Goal: Task Accomplishment & Management: Manage account settings

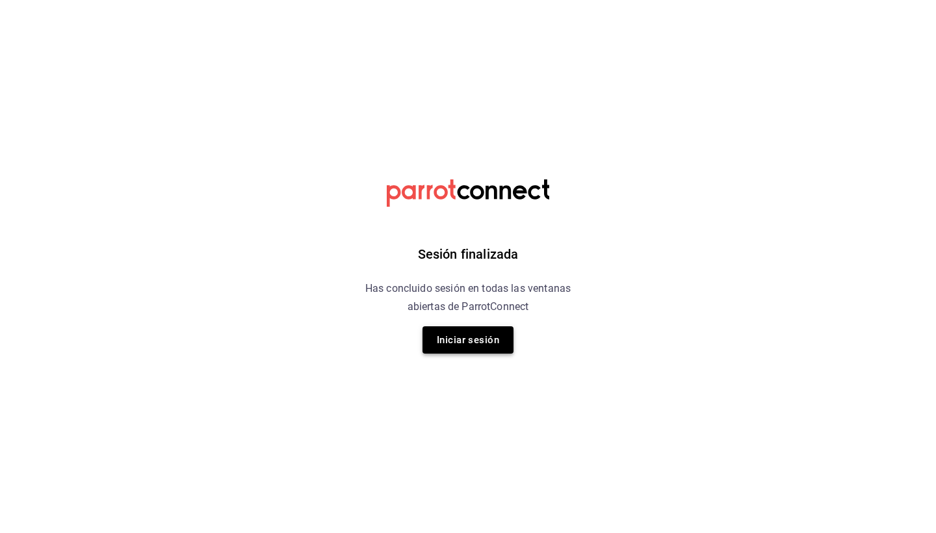
click at [487, 340] on button "Iniciar sesión" at bounding box center [467, 339] width 91 height 27
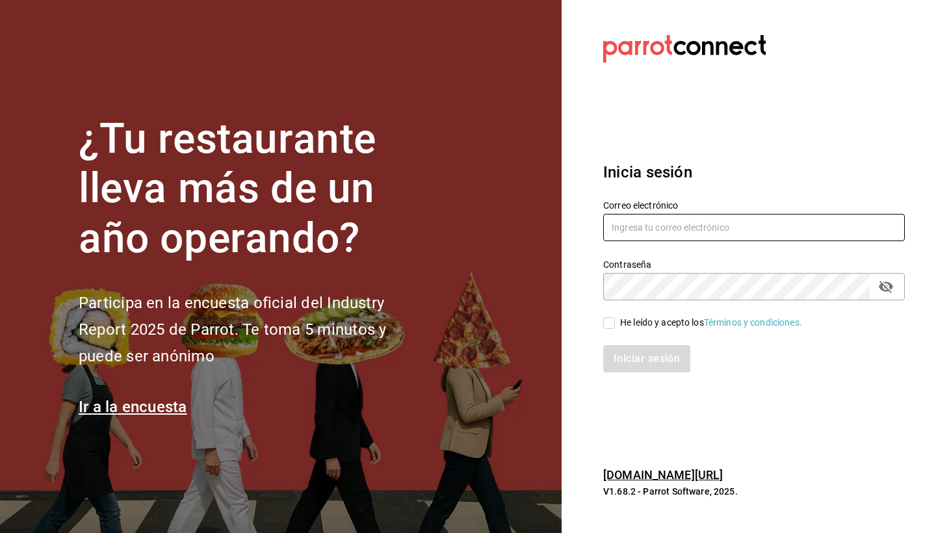
type input "Hola@apapachohostel.com"
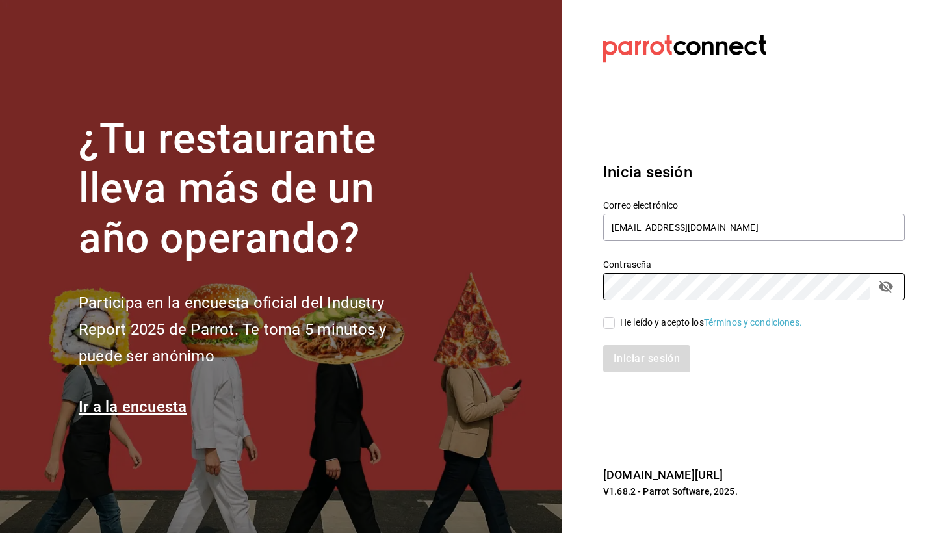
click at [615, 320] on span "He leído y acepto los Términos y condiciones." at bounding box center [708, 323] width 187 height 14
click at [615, 320] on input "He leído y acepto los Términos y condiciones." at bounding box center [609, 323] width 12 height 12
checkbox input "true"
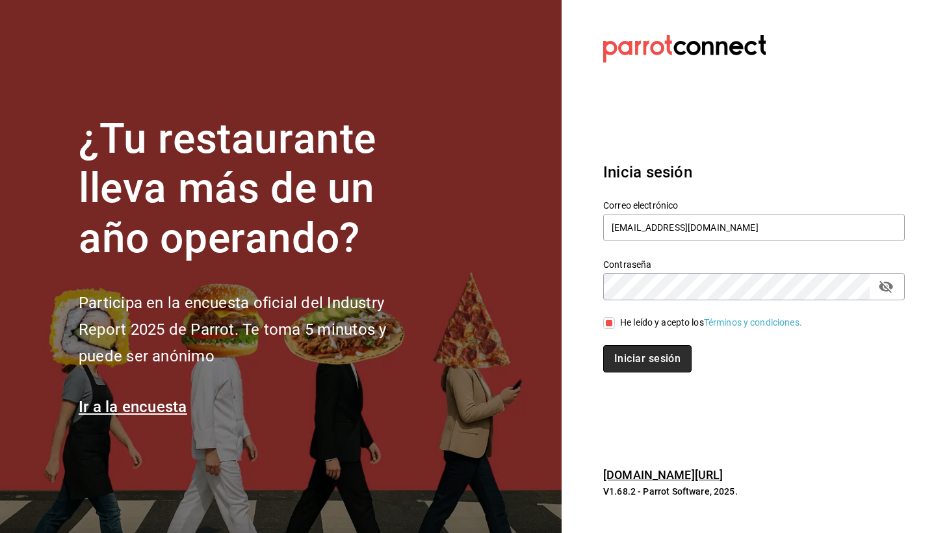
click at [645, 366] on button "Iniciar sesión" at bounding box center [647, 358] width 88 height 27
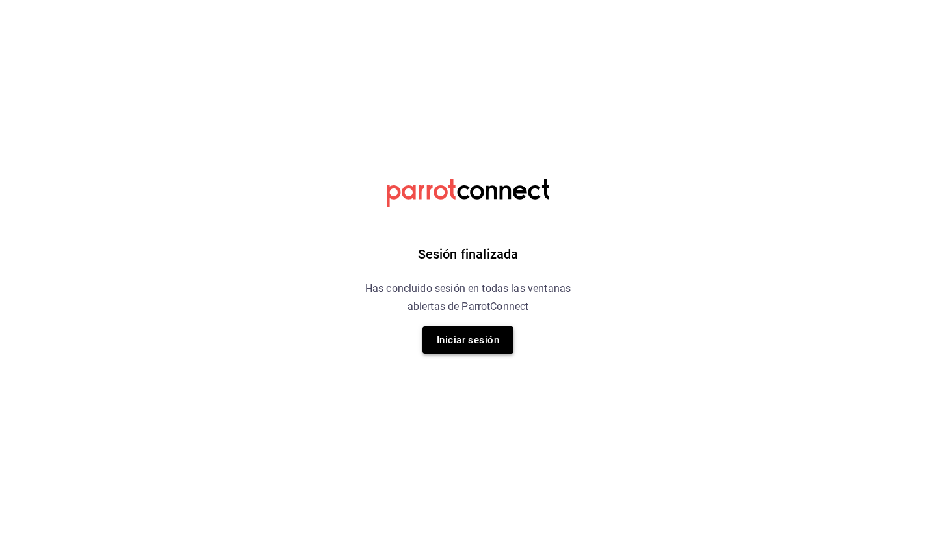
click at [453, 343] on button "Iniciar sesión" at bounding box center [467, 339] width 91 height 27
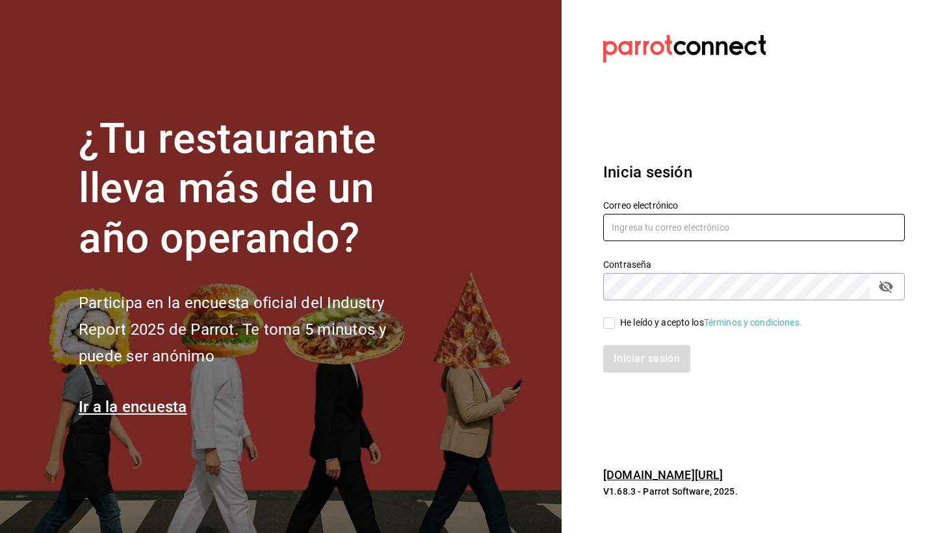
type input "Hola@apapachohostel.com"
click at [604, 318] on input "He leído y acepto los Términos y condiciones." at bounding box center [609, 323] width 12 height 12
checkbox input "true"
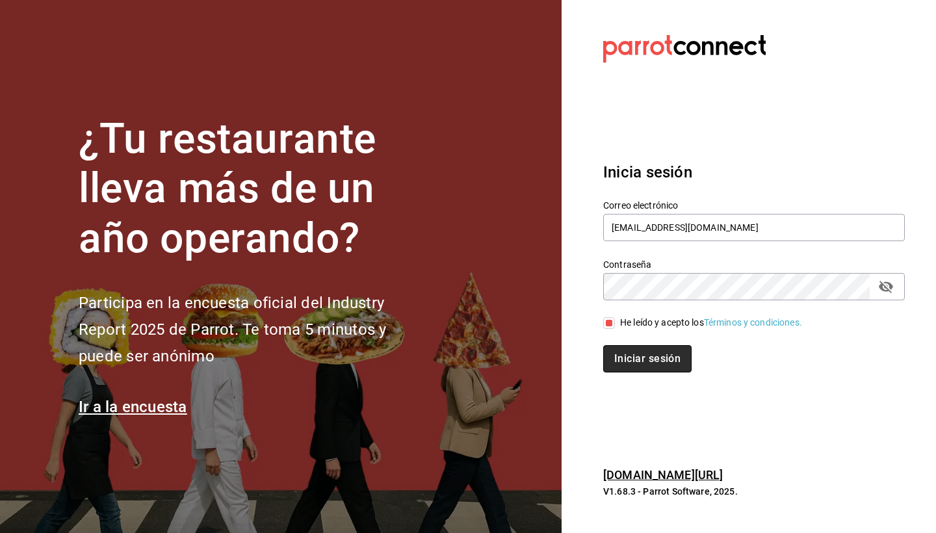
click at [661, 354] on button "Iniciar sesión" at bounding box center [647, 358] width 88 height 27
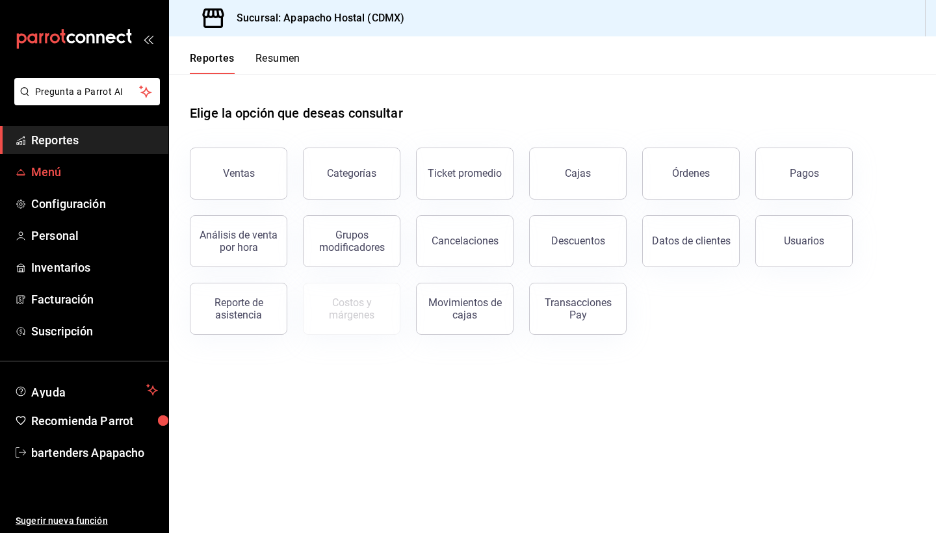
click at [58, 176] on span "Menú" at bounding box center [94, 172] width 127 height 18
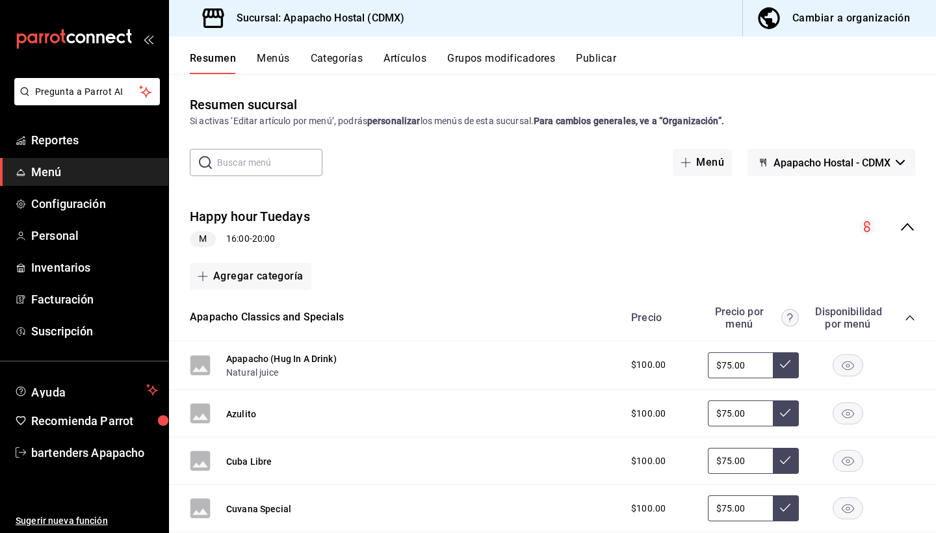
click at [312, 224] on div "Happy hour Tuedays M 16:00 - 20:00" at bounding box center [552, 227] width 767 height 60
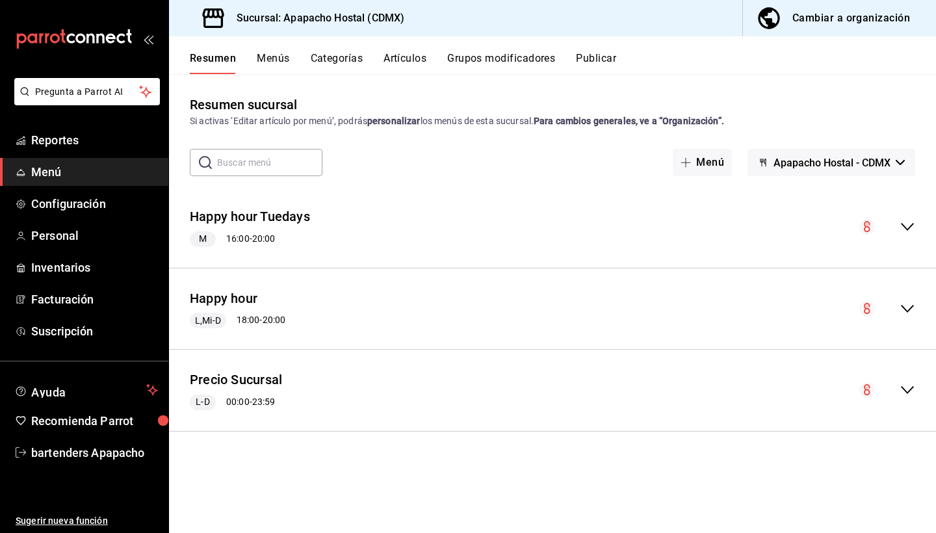
click at [908, 304] on icon "collapse-menu-row" at bounding box center [907, 309] width 16 height 16
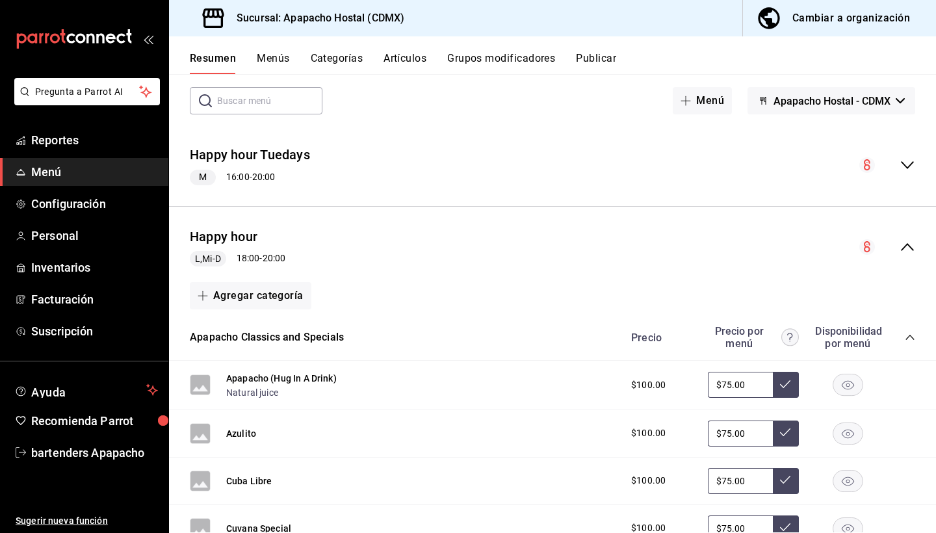
scroll to position [79, 0]
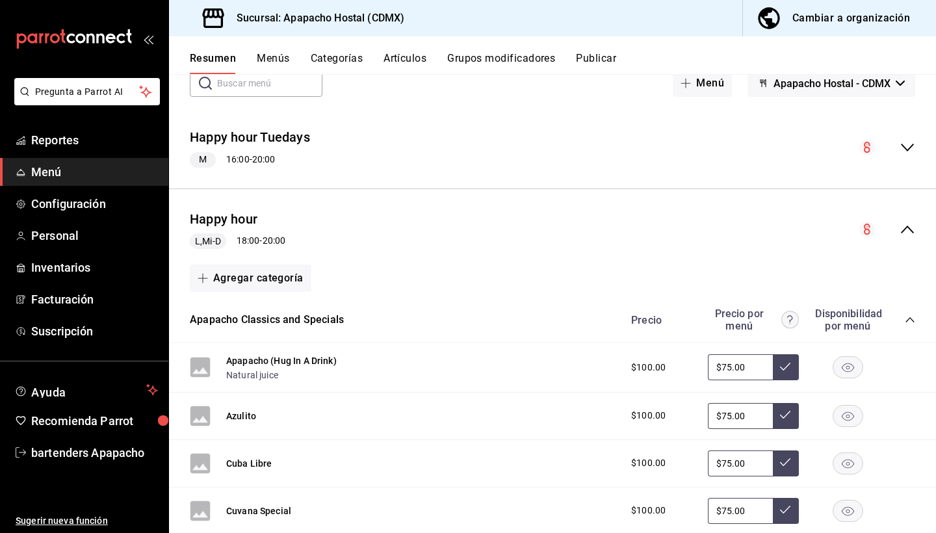
click at [209, 239] on span "L,Mi-D" at bounding box center [208, 242] width 36 height 14
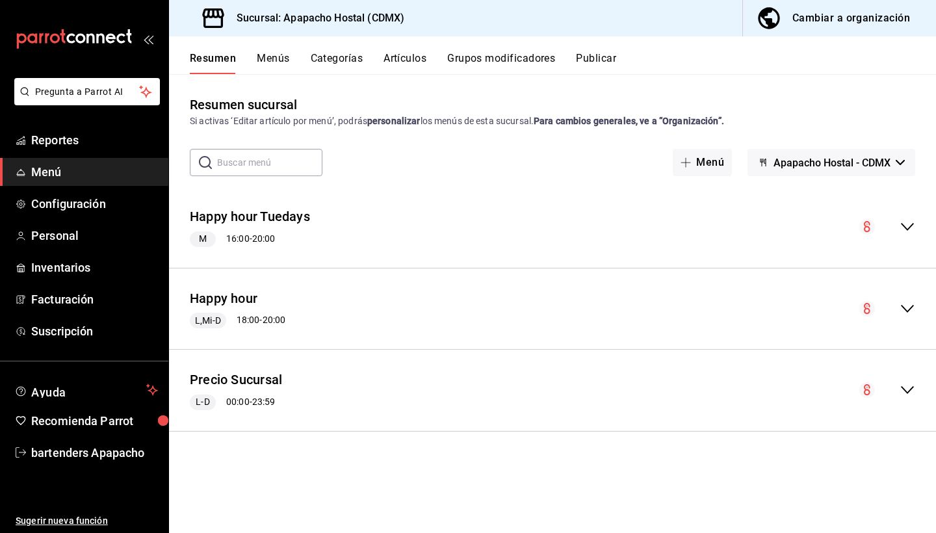
scroll to position [0, 0]
click at [209, 239] on span "M" at bounding box center [203, 239] width 18 height 14
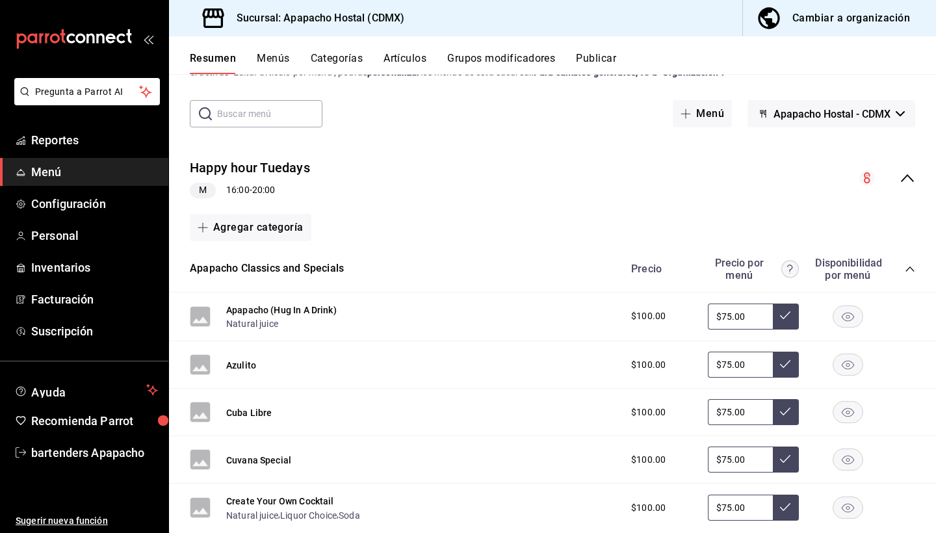
scroll to position [42, 0]
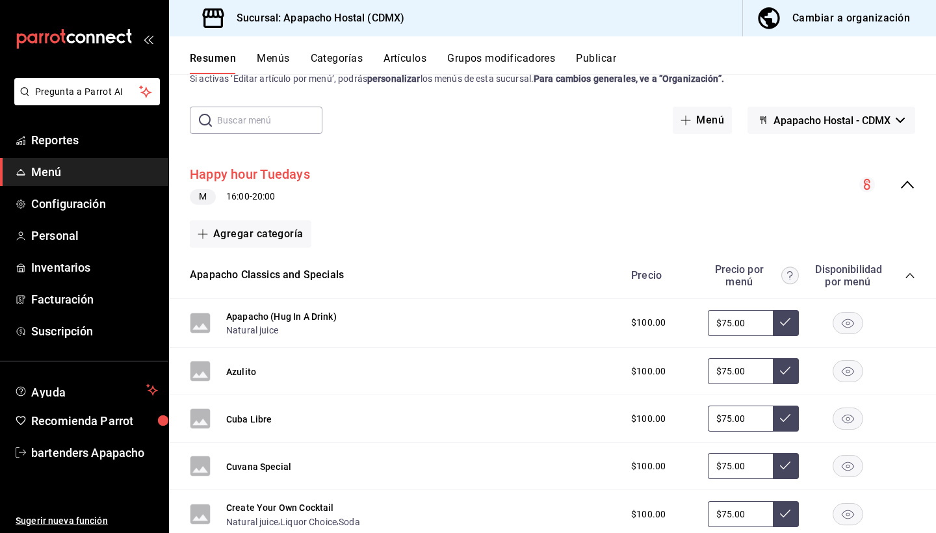
click at [296, 174] on button "Happy hour Tuedays" at bounding box center [250, 174] width 120 height 19
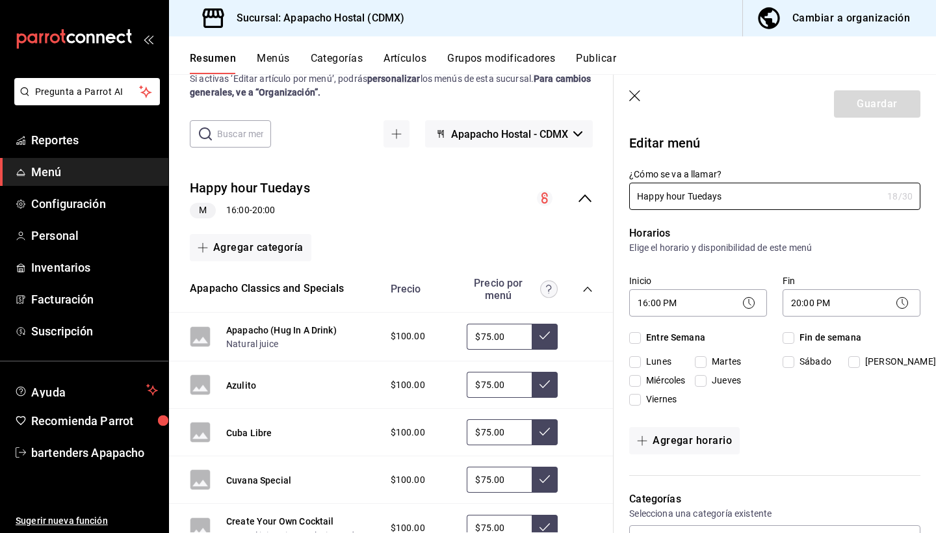
checkbox input "true"
click at [637, 397] on input "Viernes" at bounding box center [635, 400] width 12 height 12
checkbox input "true"
click at [628, 96] on header "Guardar" at bounding box center [774, 101] width 322 height 53
click at [637, 95] on icon "button" at bounding box center [635, 96] width 13 height 13
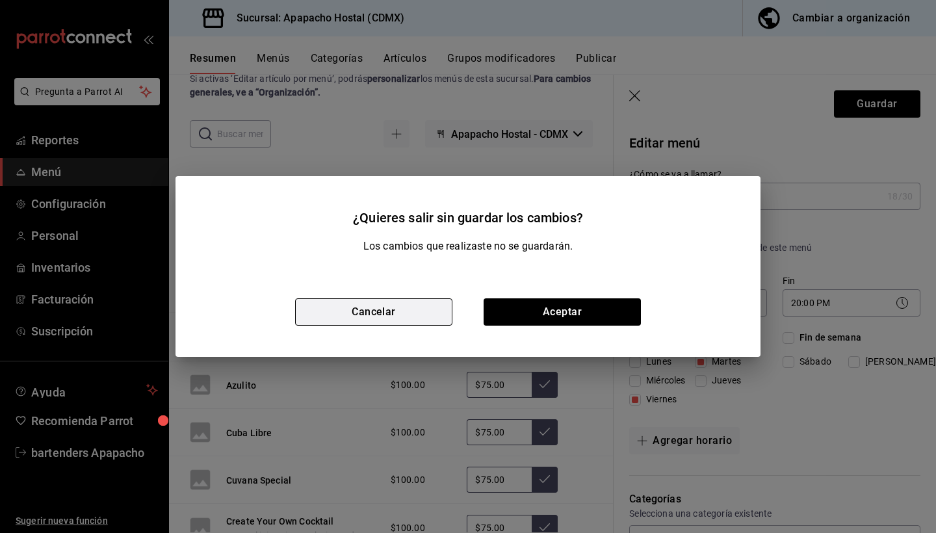
click at [413, 305] on button "Cancelar" at bounding box center [373, 311] width 157 height 27
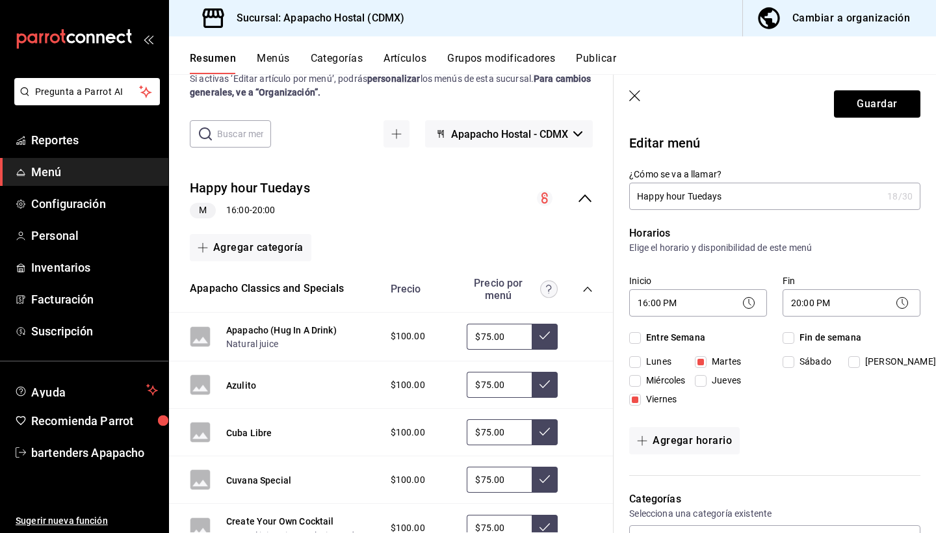
click at [641, 94] on icon "button" at bounding box center [635, 96] width 13 height 13
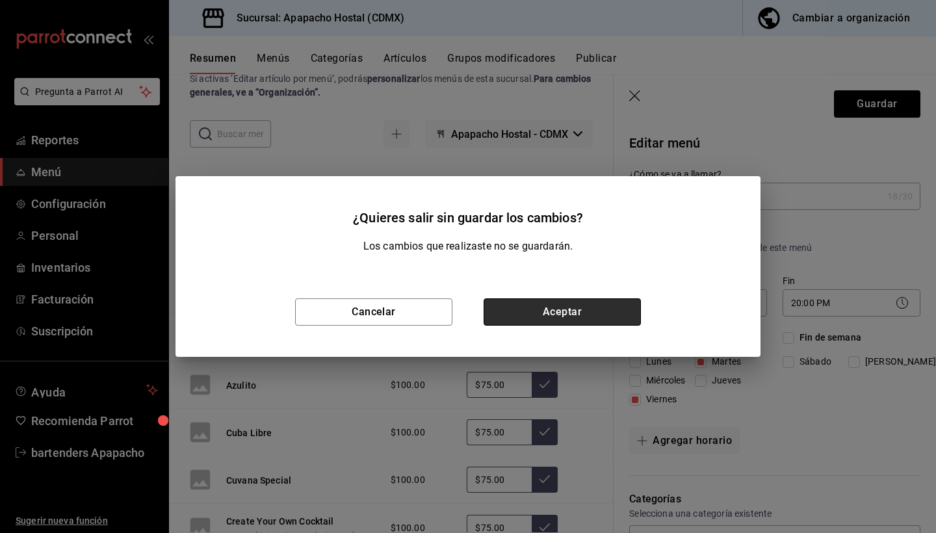
click at [552, 311] on button "Aceptar" at bounding box center [561, 311] width 157 height 27
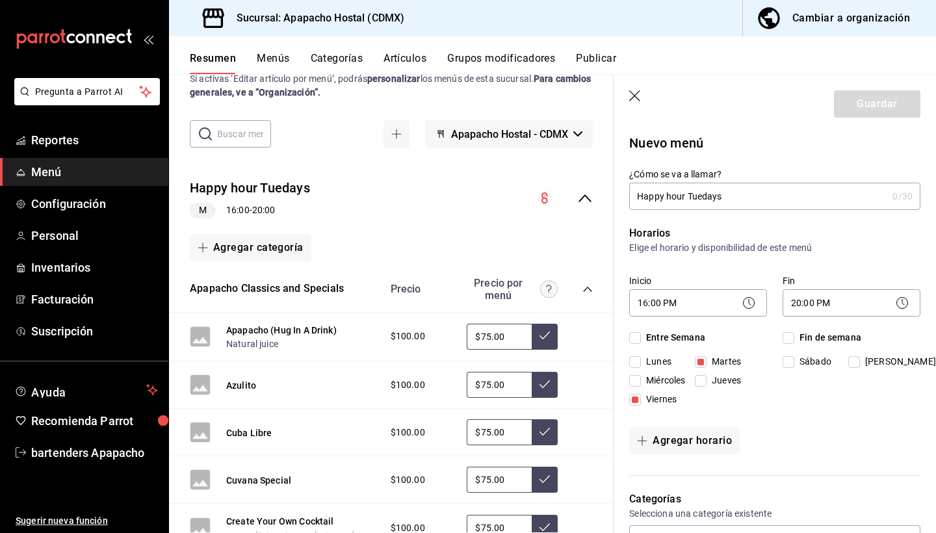
checkbox input "false"
type input "1755844307262"
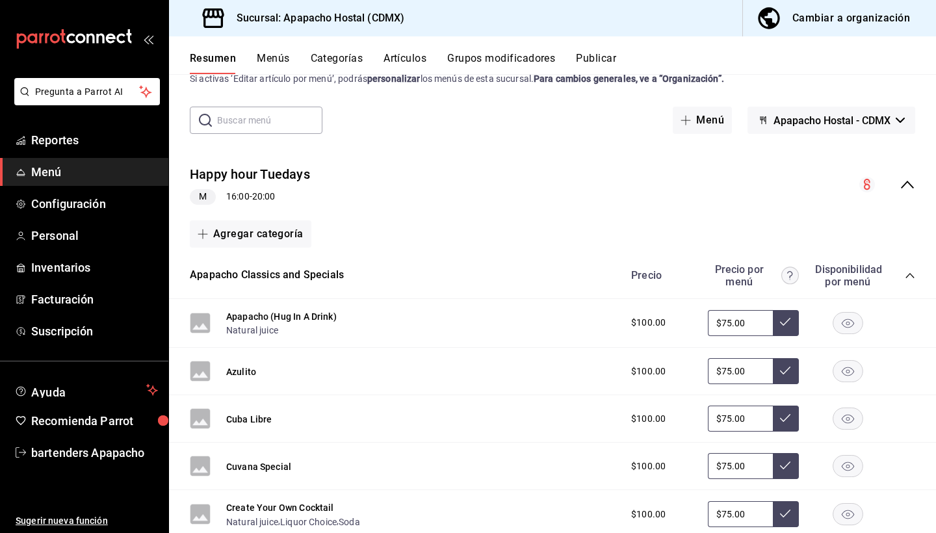
click at [832, 22] on div "Cambiar a organización" at bounding box center [851, 18] width 118 height 18
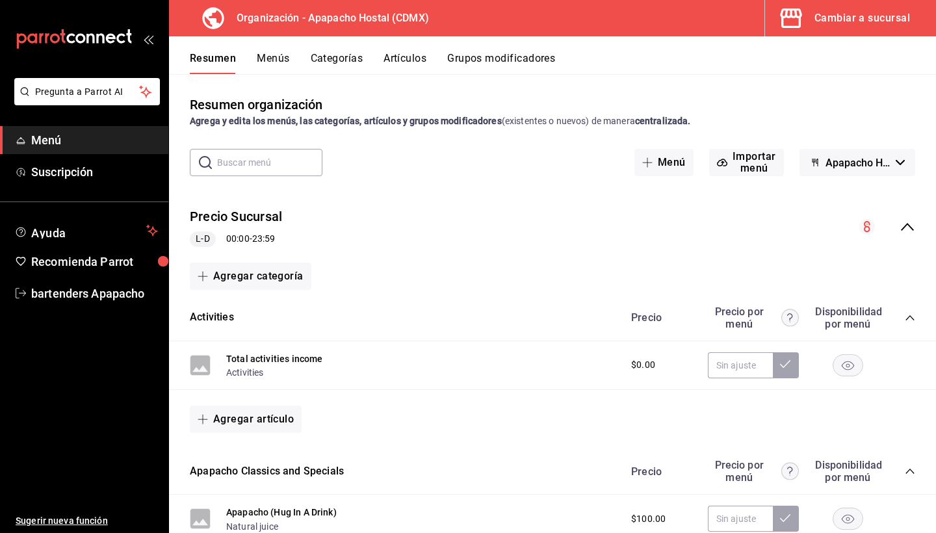
click at [277, 57] on button "Menús" at bounding box center [273, 63] width 32 height 22
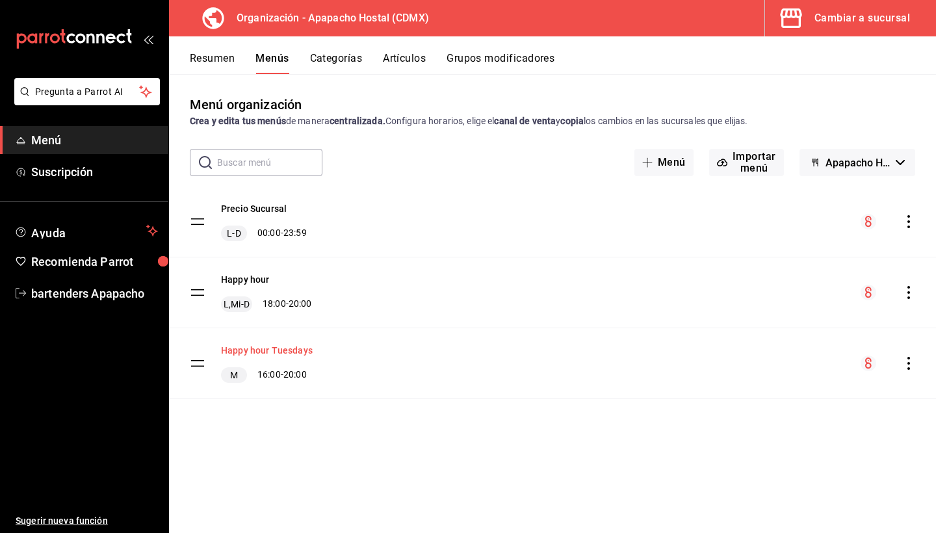
click at [298, 348] on button "Happy hour Tuesdays" at bounding box center [267, 350] width 92 height 13
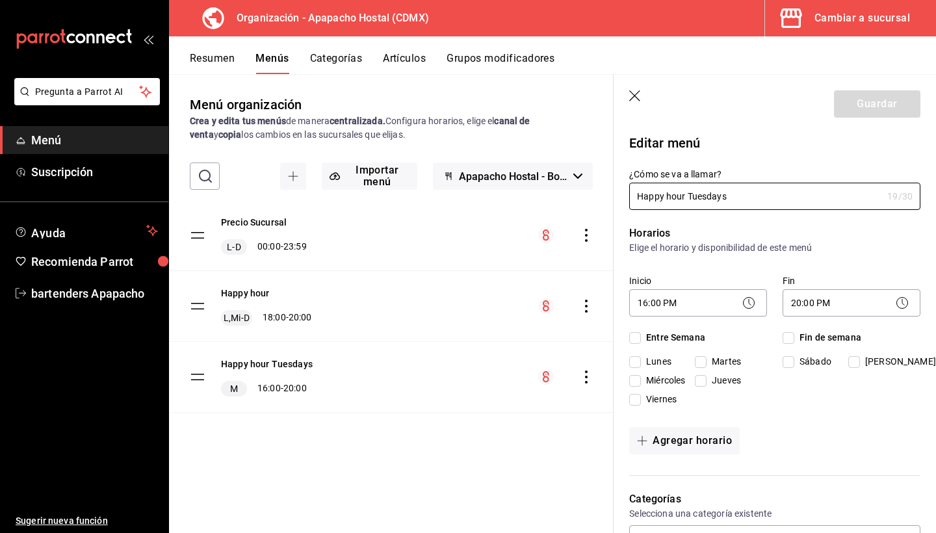
checkbox input "true"
click at [637, 400] on input "Viernes" at bounding box center [635, 400] width 12 height 12
checkbox input "true"
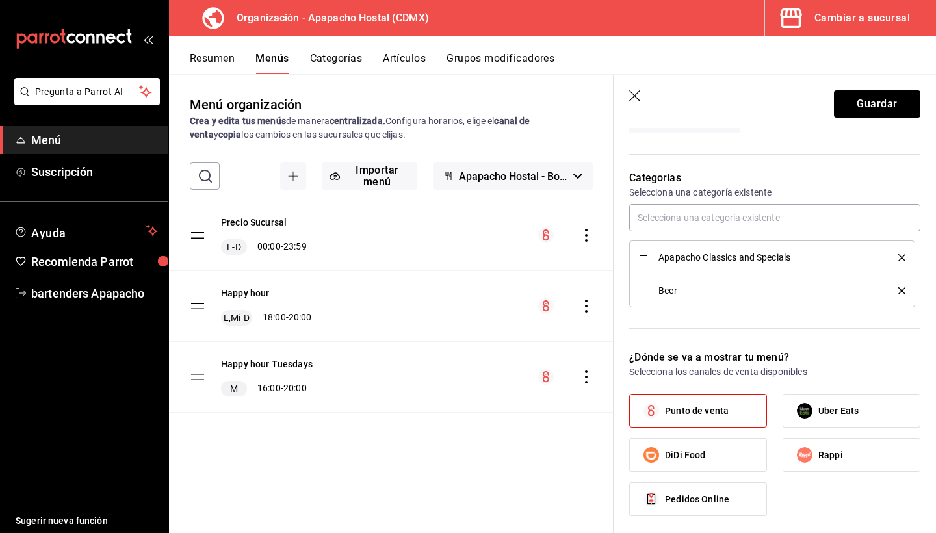
scroll to position [229, 0]
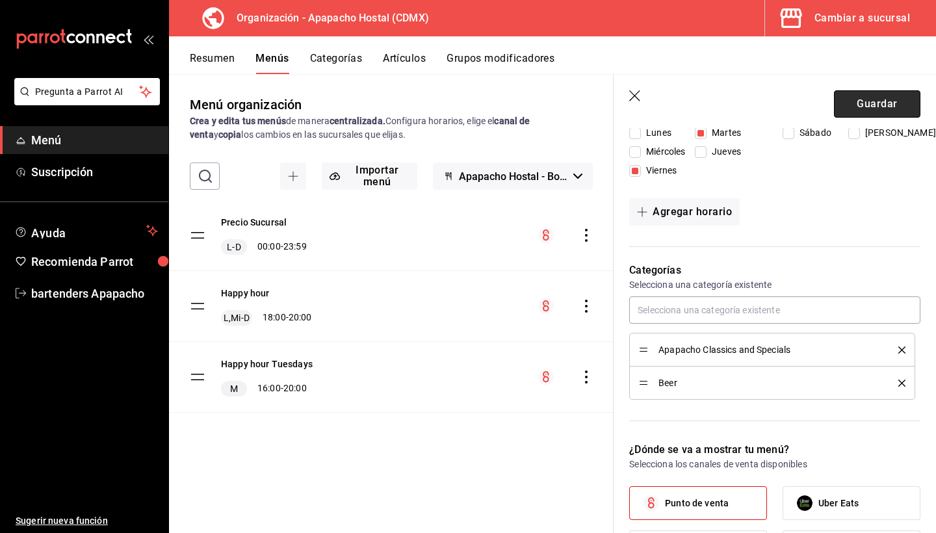
click at [871, 99] on button "Guardar" at bounding box center [877, 103] width 86 height 27
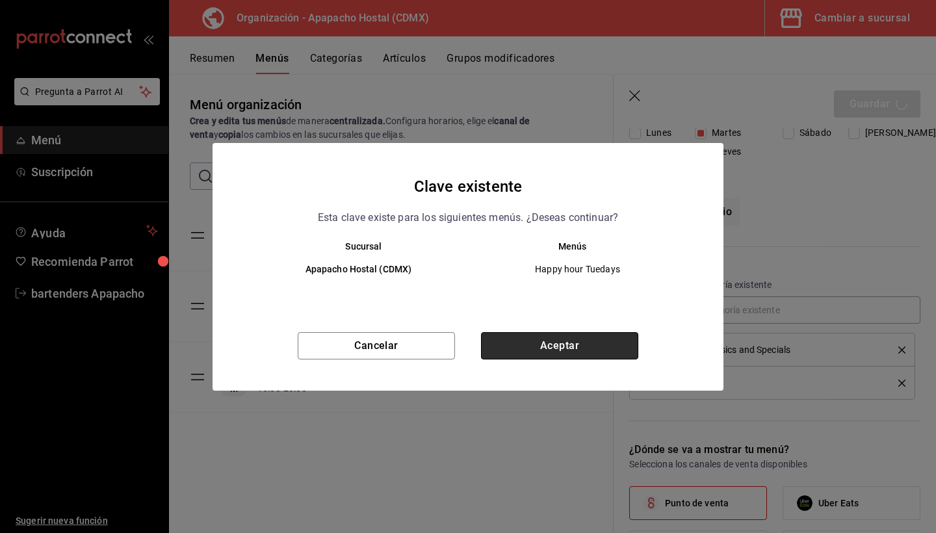
click at [552, 342] on button "Aceptar" at bounding box center [559, 345] width 157 height 27
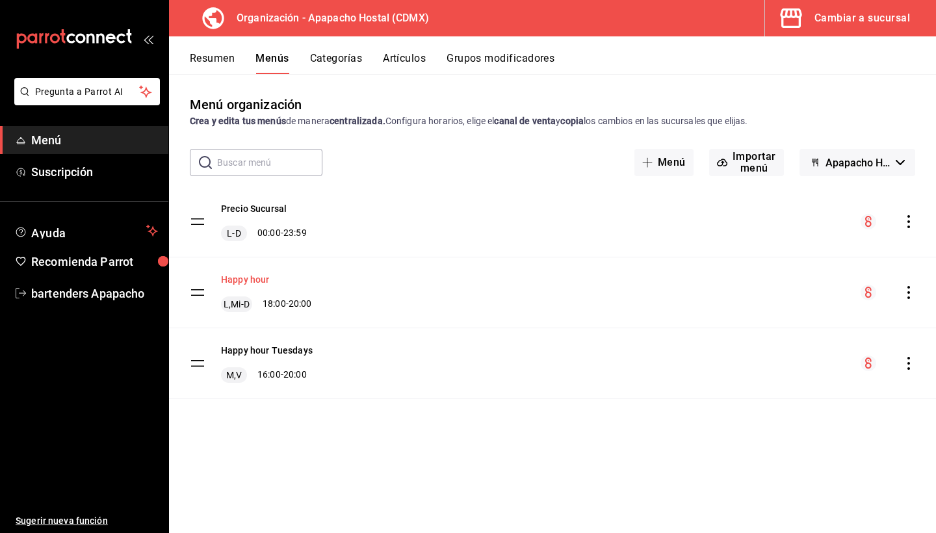
click at [254, 281] on button "Happy hour" at bounding box center [245, 279] width 49 height 13
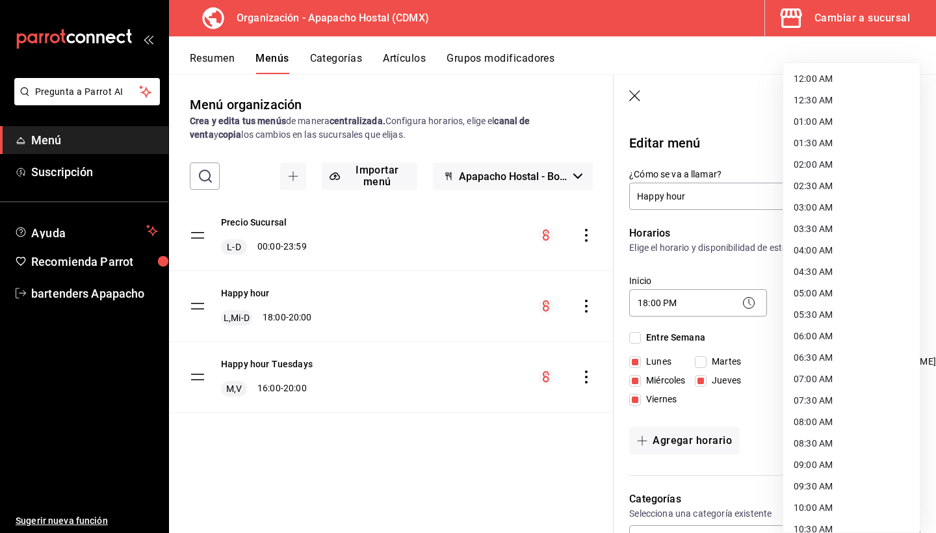
click at [808, 301] on body "Pregunta a Parrot AI Menú Suscripción Ayuda Recomienda Parrot bartenders Apapac…" at bounding box center [468, 266] width 936 height 533
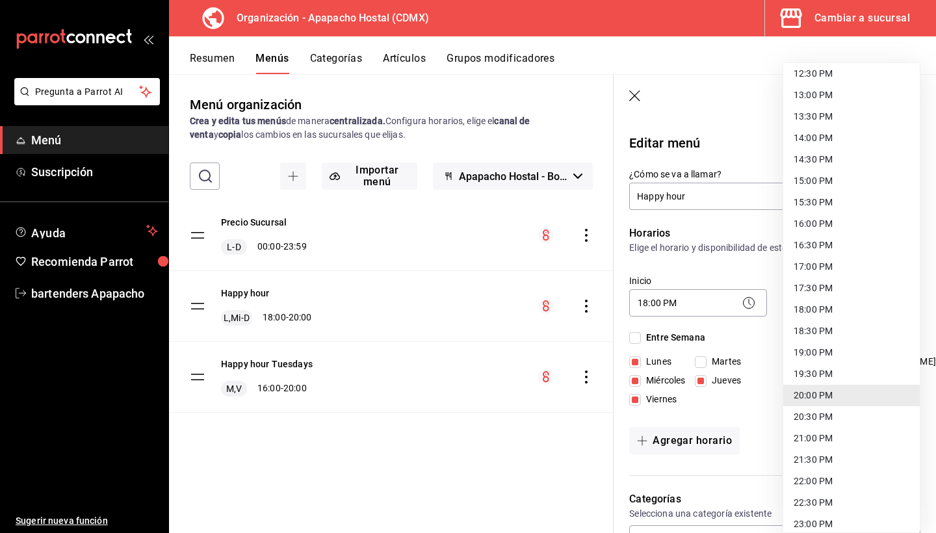
scroll to position [522, 0]
click at [739, 261] on div at bounding box center [468, 266] width 936 height 533
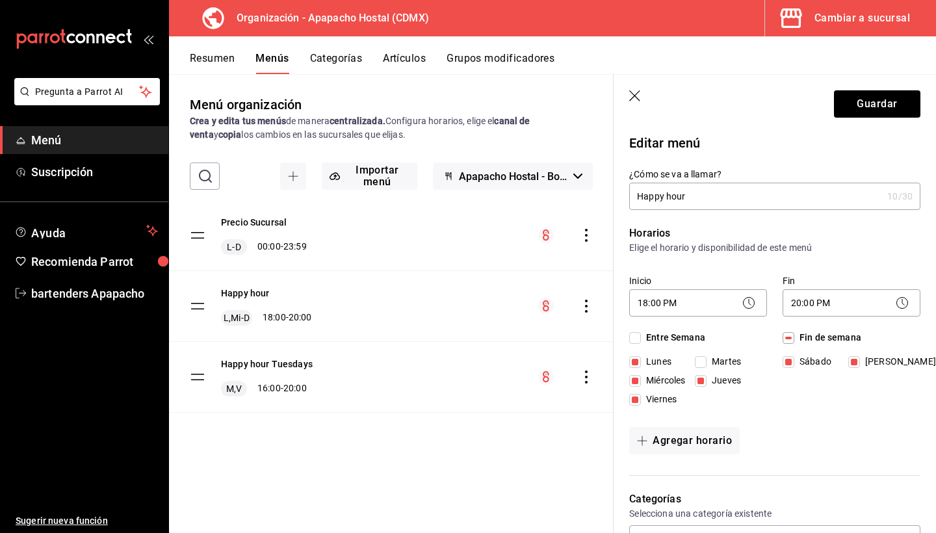
click at [902, 305] on icon at bounding box center [902, 303] width 16 height 16
click at [901, 303] on icon at bounding box center [902, 303] width 16 height 16
click at [803, 300] on body "Pregunta a Parrot AI Menú Suscripción Ayuda Recomienda Parrot bartenders Apapac…" at bounding box center [468, 266] width 936 height 533
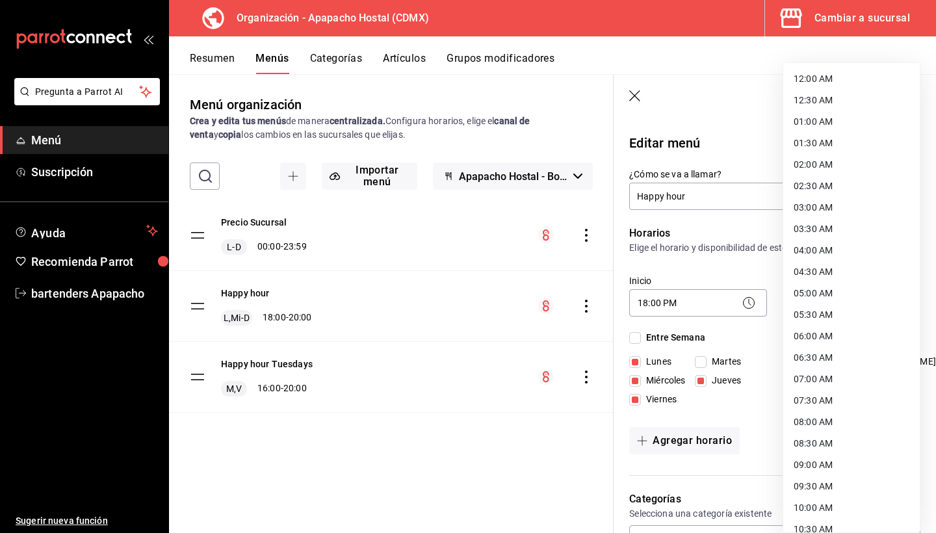
scroll to position [592, 0]
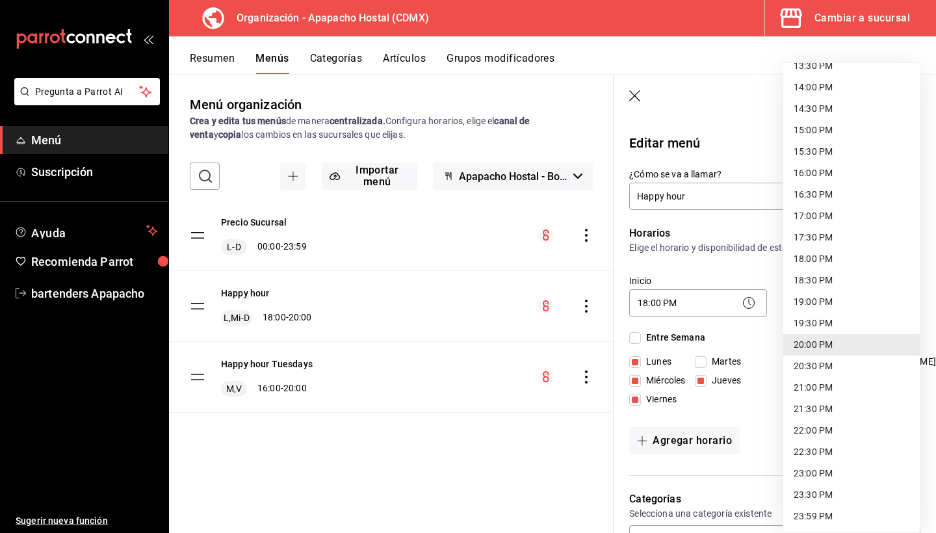
click at [826, 363] on li "20:30 PM" at bounding box center [851, 365] width 136 height 21
type input "20:30"
click at [808, 300] on body "Pregunta a Parrot AI Menú Suscripción Ayuda Recomienda Parrot bartenders Apapac…" at bounding box center [468, 266] width 936 height 533
click at [758, 275] on div at bounding box center [468, 266] width 936 height 533
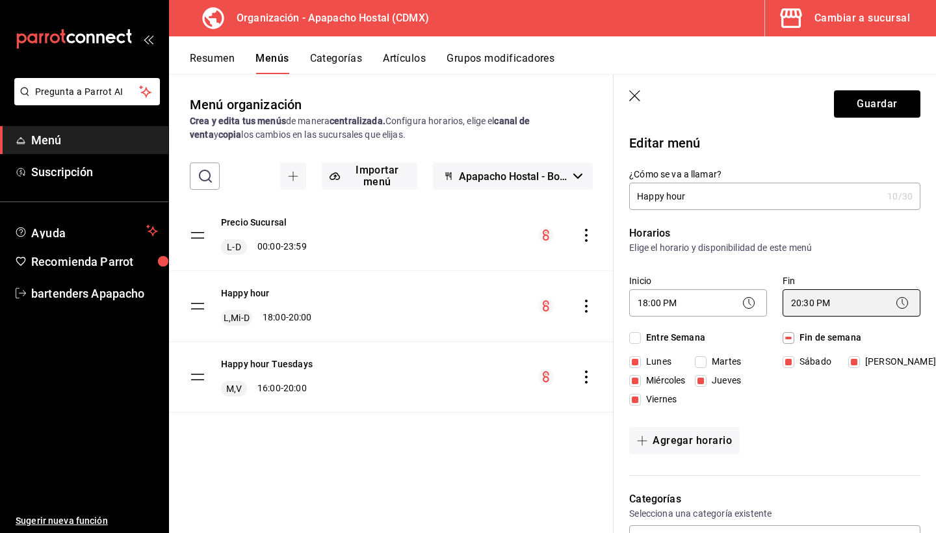
scroll to position [0, 0]
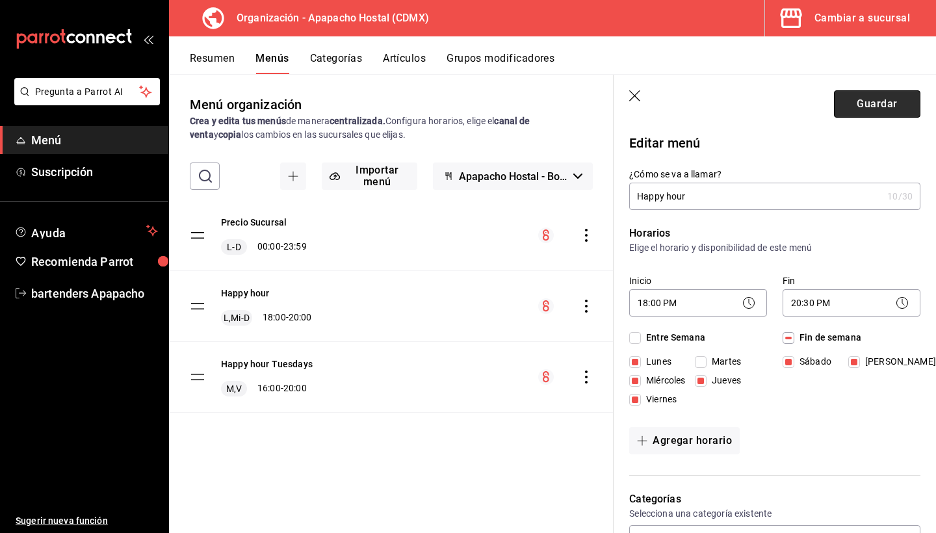
click at [870, 105] on button "Guardar" at bounding box center [877, 103] width 86 height 27
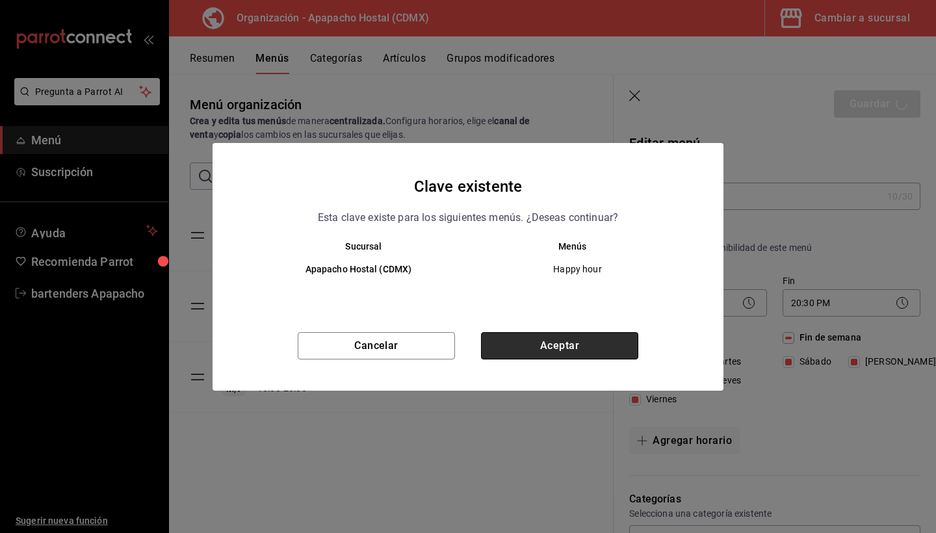
click at [549, 348] on button "Aceptar" at bounding box center [559, 345] width 157 height 27
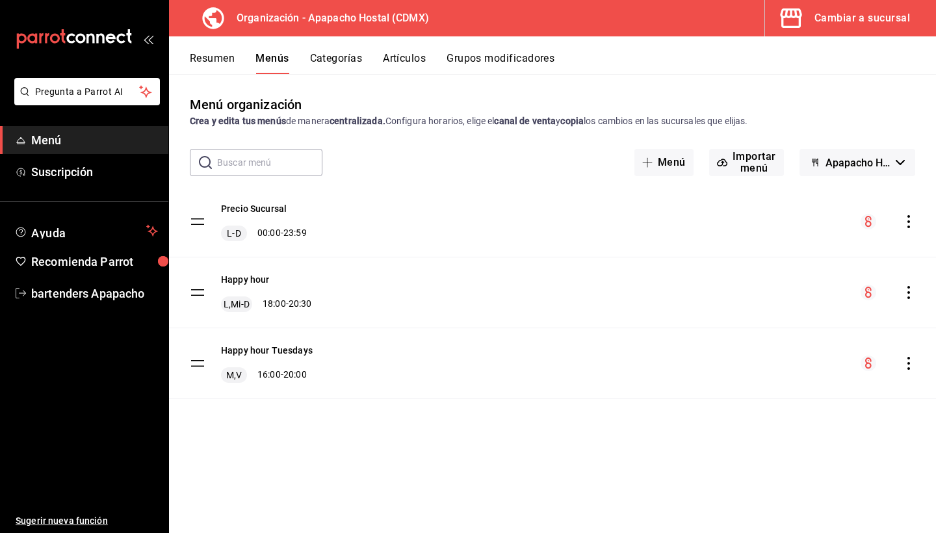
click at [906, 361] on icon "actions" at bounding box center [908, 363] width 13 height 13
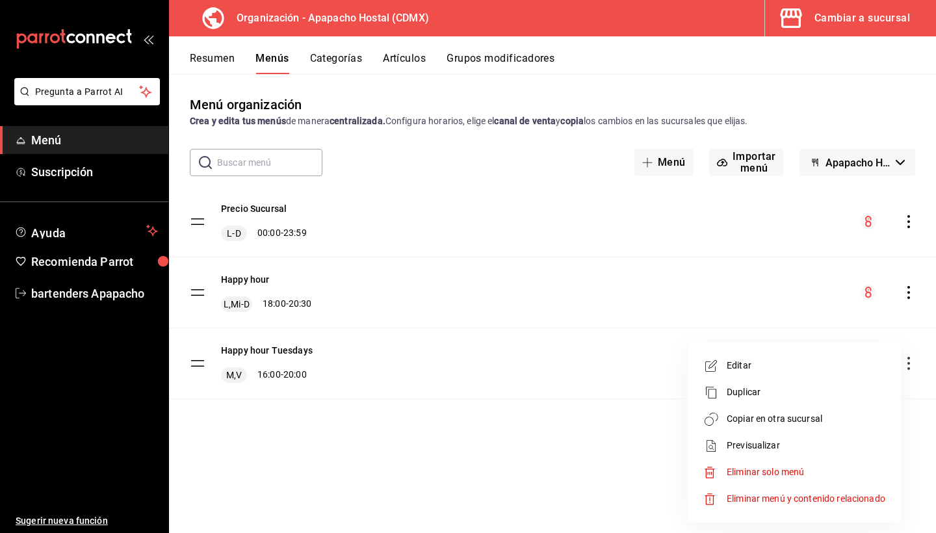
click at [443, 414] on div at bounding box center [468, 266] width 936 height 533
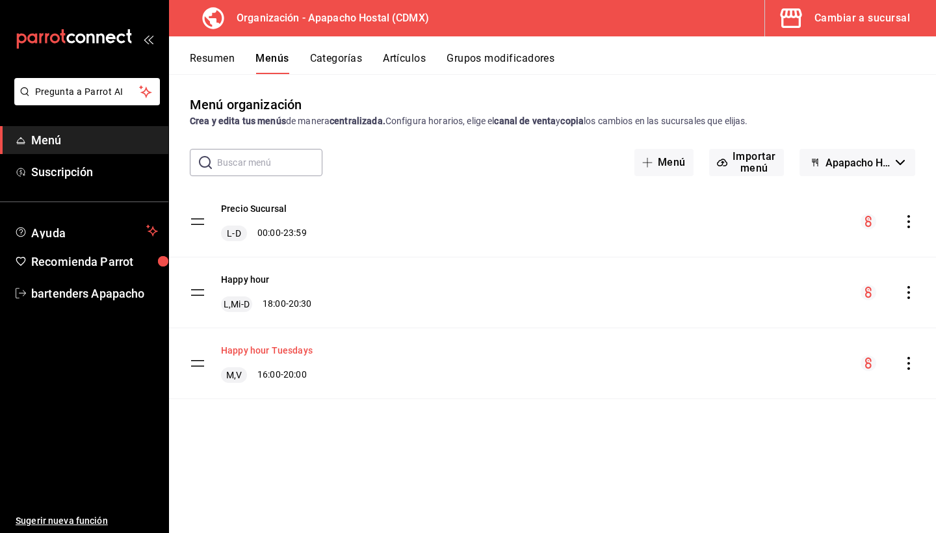
click at [292, 350] on button "Happy hour Tuesdays" at bounding box center [267, 350] width 92 height 13
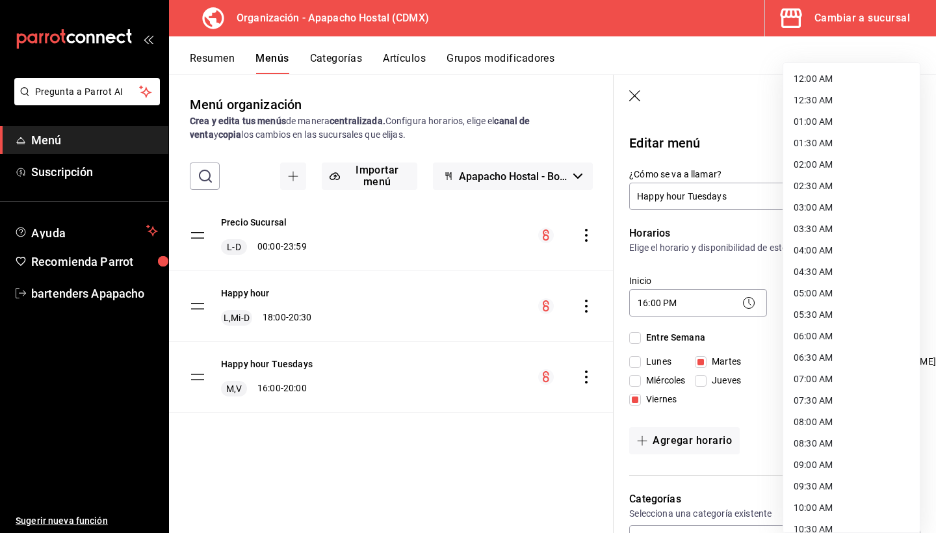
click at [832, 301] on body "Pregunta a Parrot AI Menú Suscripción Ayuda Recomienda Parrot bartenders Apapac…" at bounding box center [468, 266] width 936 height 533
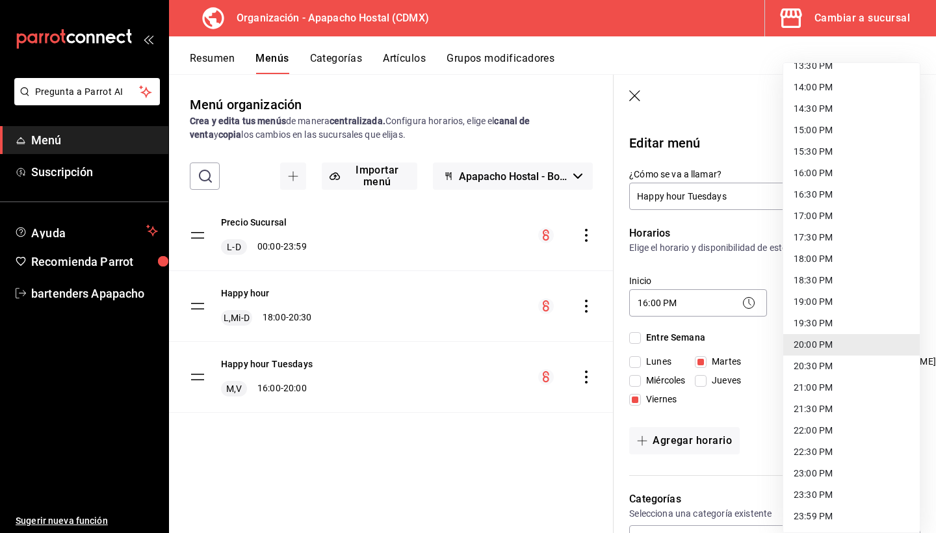
click at [821, 364] on li "20:30 PM" at bounding box center [851, 365] width 136 height 21
type input "20:30"
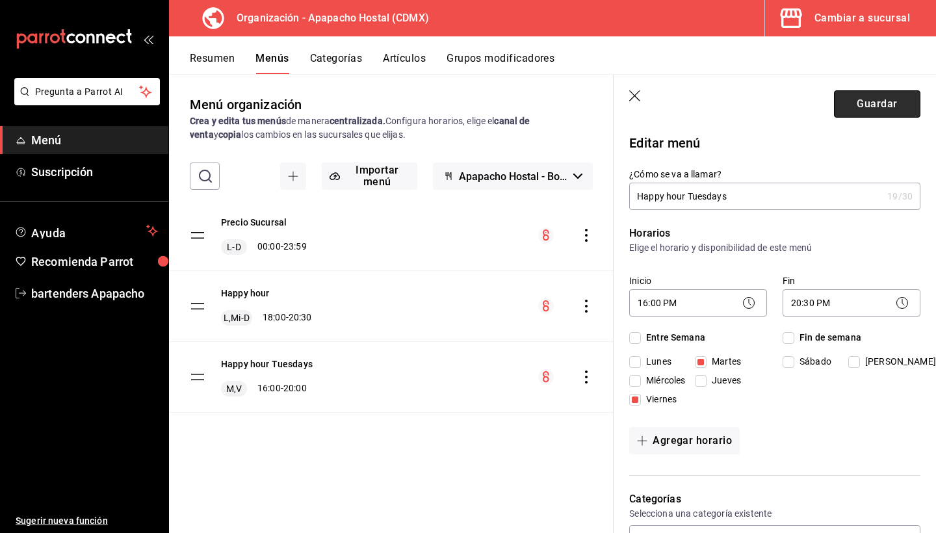
click at [867, 105] on button "Guardar" at bounding box center [877, 103] width 86 height 27
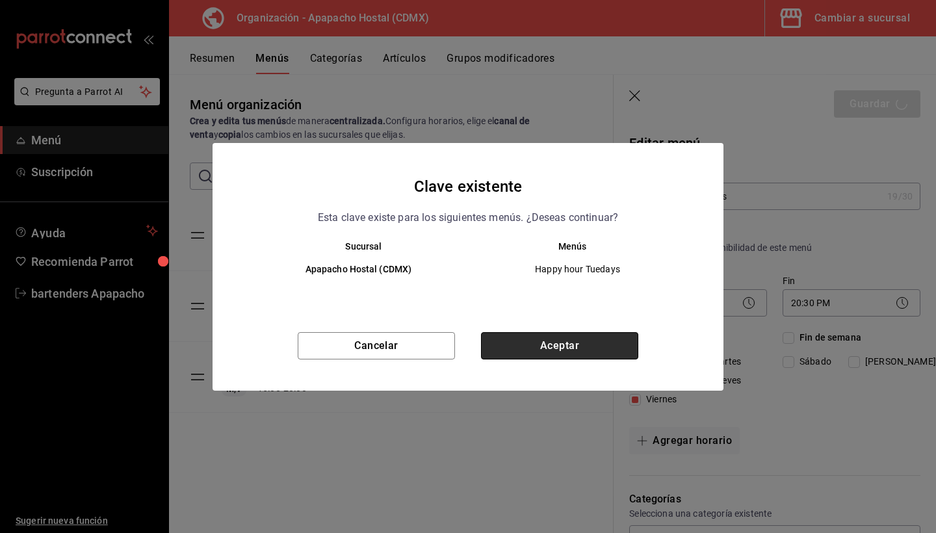
click at [592, 342] on button "Aceptar" at bounding box center [559, 345] width 157 height 27
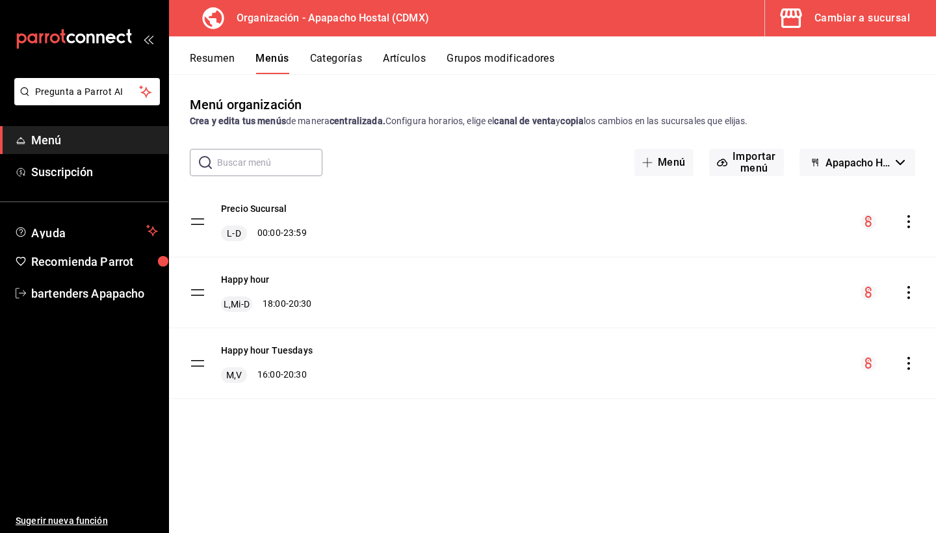
click at [910, 223] on icon "actions" at bounding box center [908, 221] width 13 height 13
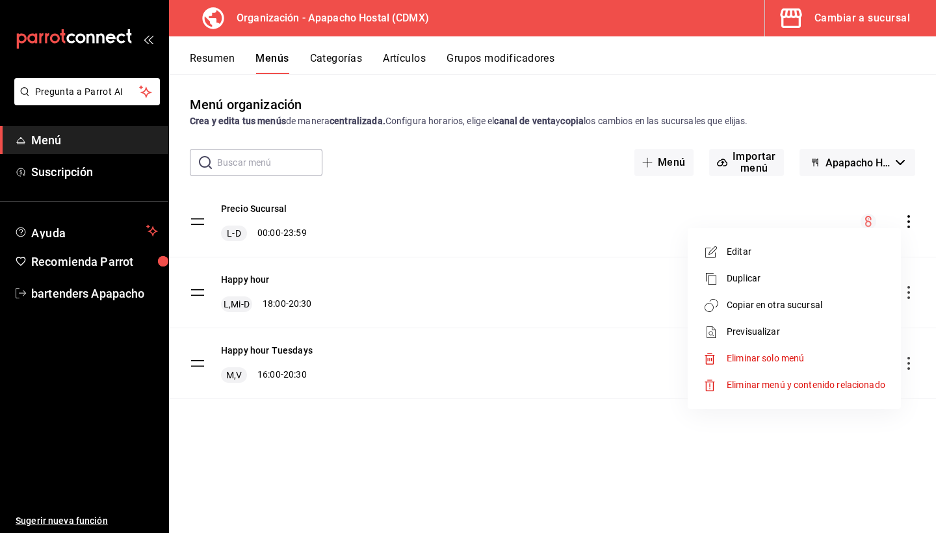
click at [555, 220] on div at bounding box center [468, 266] width 936 height 533
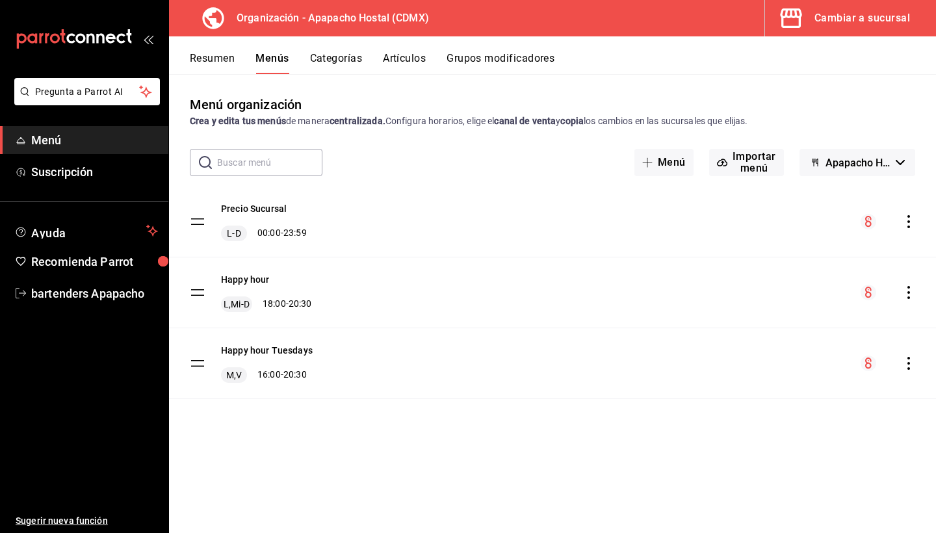
click at [908, 291] on icon "actions" at bounding box center [908, 292] width 3 height 13
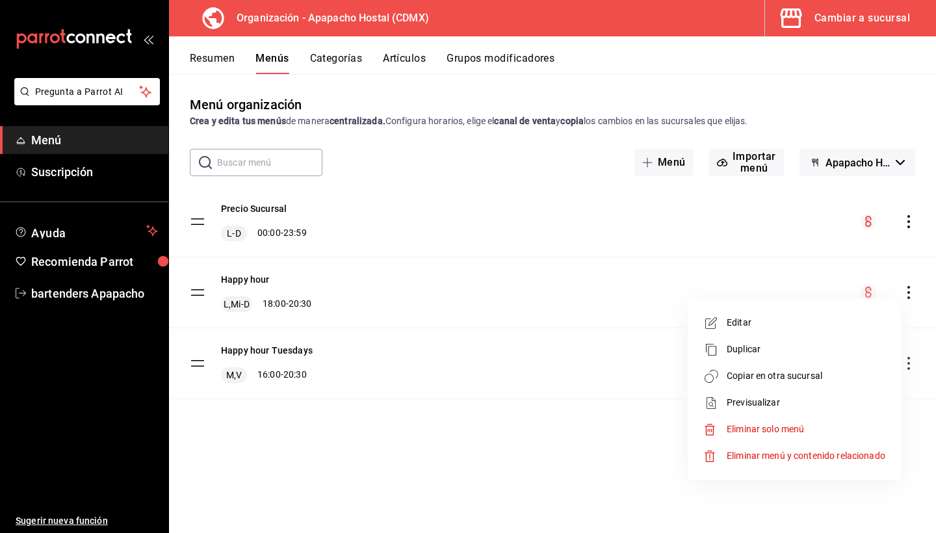
click at [828, 376] on span "Copiar en otra sucursal" at bounding box center [805, 376] width 159 height 14
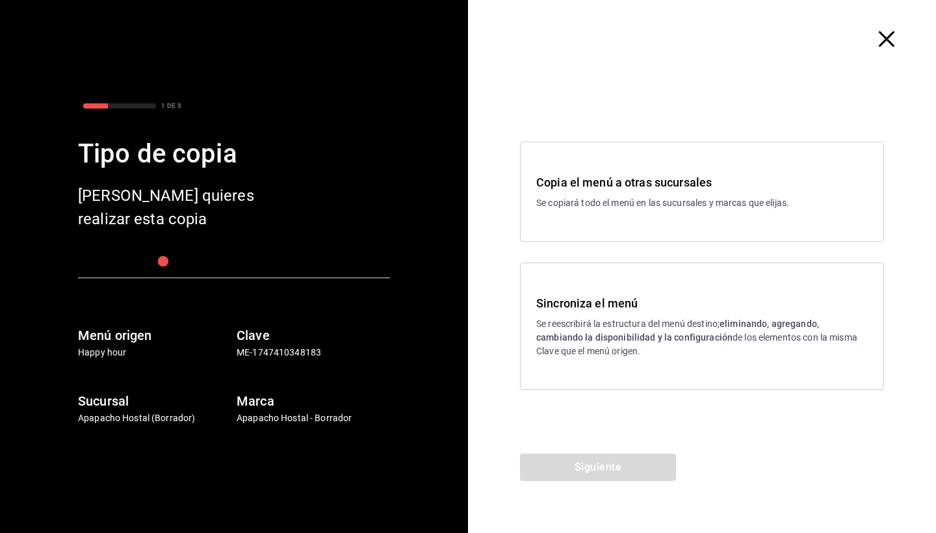
click at [587, 292] on div "Sincroniza el menú Se reescribirá la estructura del menú destino; eliminando, a…" at bounding box center [702, 325] width 364 height 127
click at [628, 468] on button "Siguiente" at bounding box center [598, 467] width 156 height 27
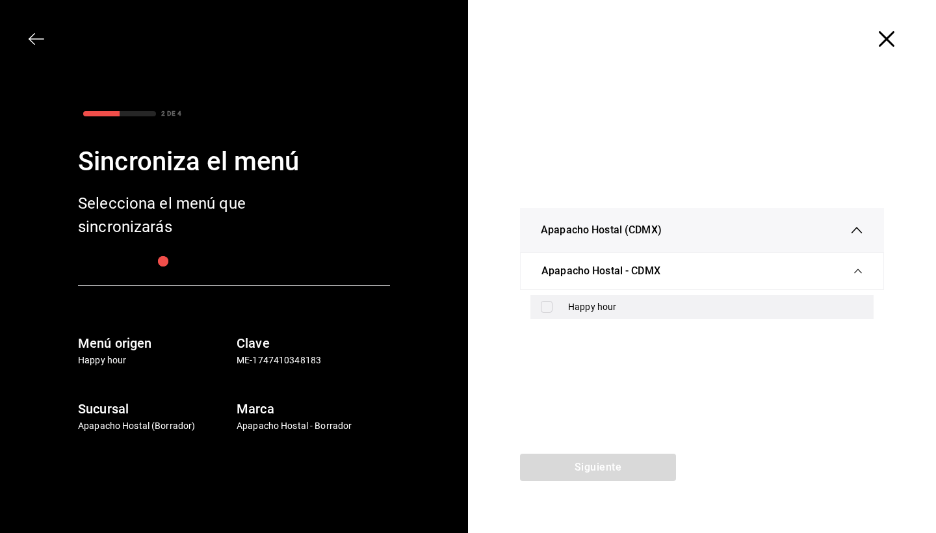
click at [547, 310] on input "checkbox" at bounding box center [547, 307] width 12 height 12
checkbox input "true"
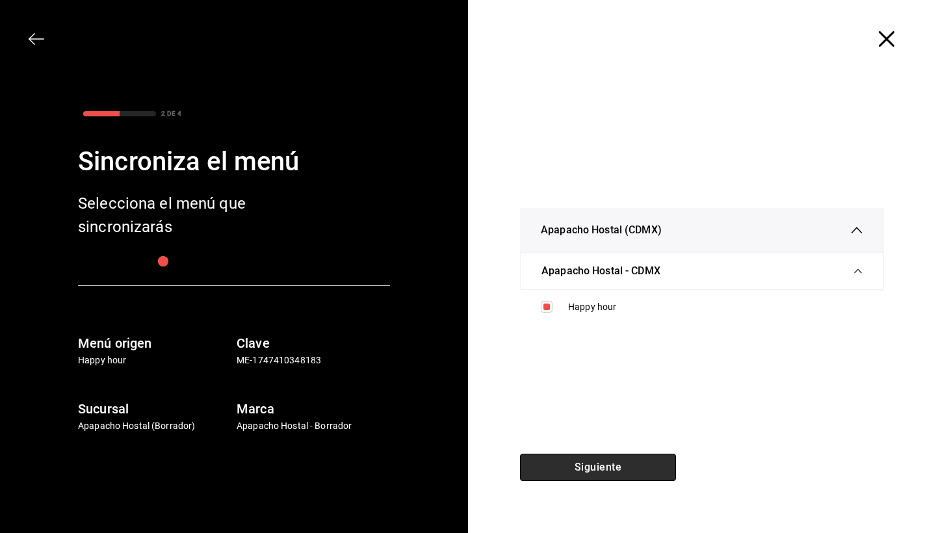
click at [594, 466] on button "Siguiente" at bounding box center [598, 467] width 156 height 27
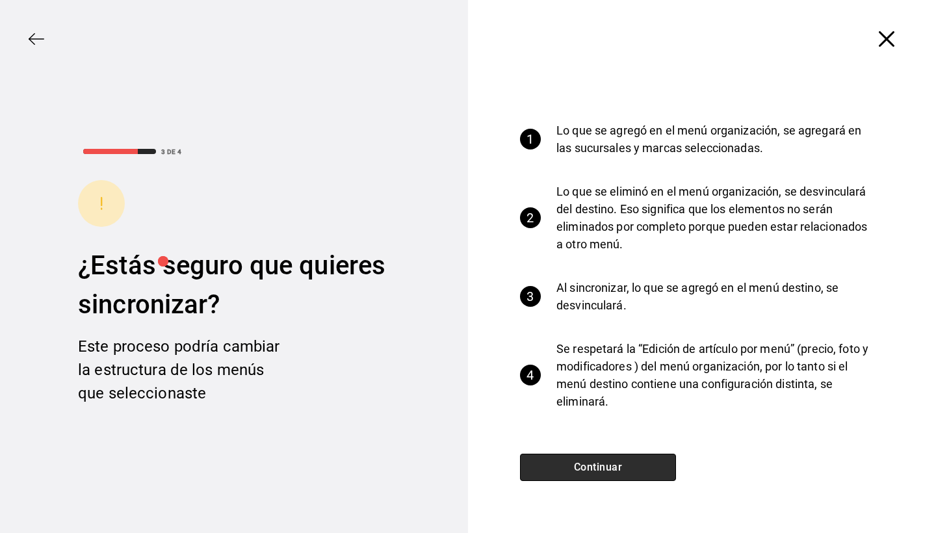
click at [627, 467] on button "Continuar" at bounding box center [598, 467] width 156 height 27
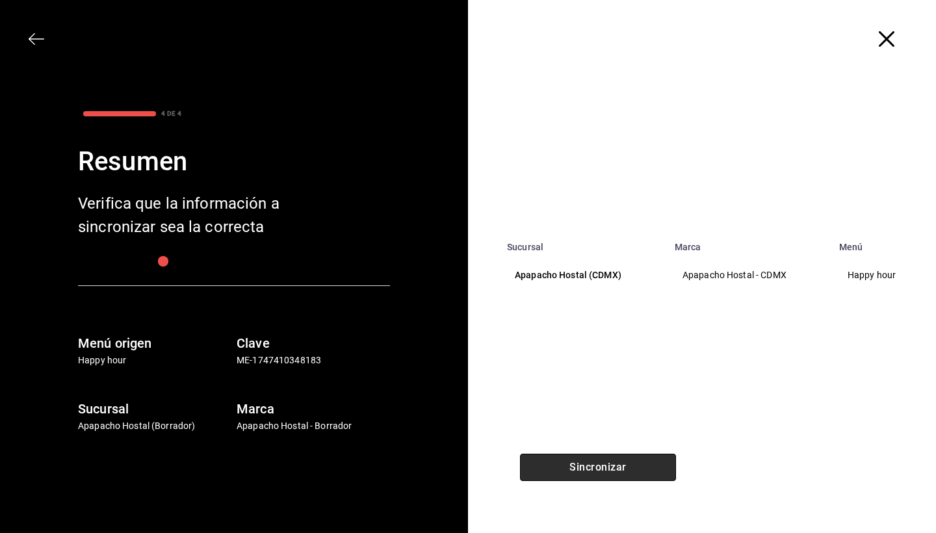
click at [615, 463] on button "Sincronizar" at bounding box center [598, 467] width 156 height 27
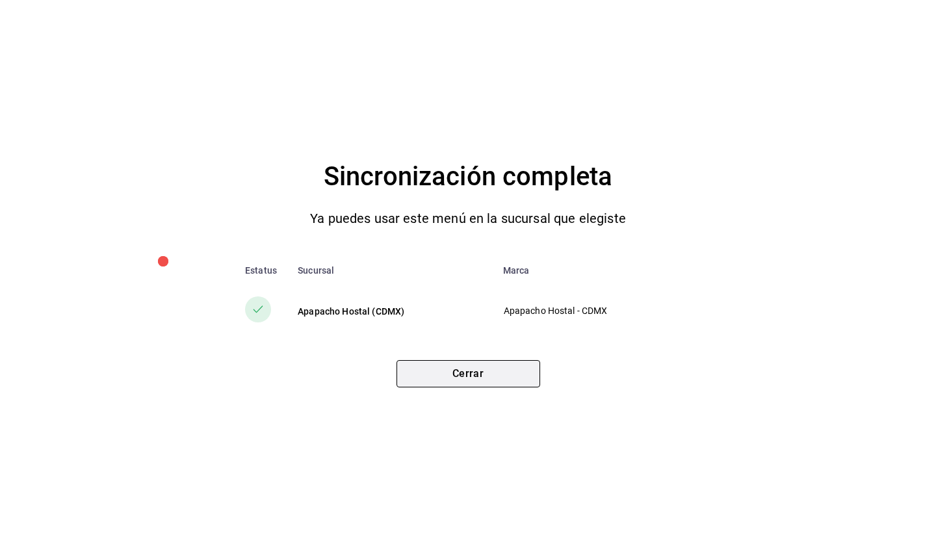
click at [487, 373] on button "Cerrar" at bounding box center [468, 373] width 144 height 27
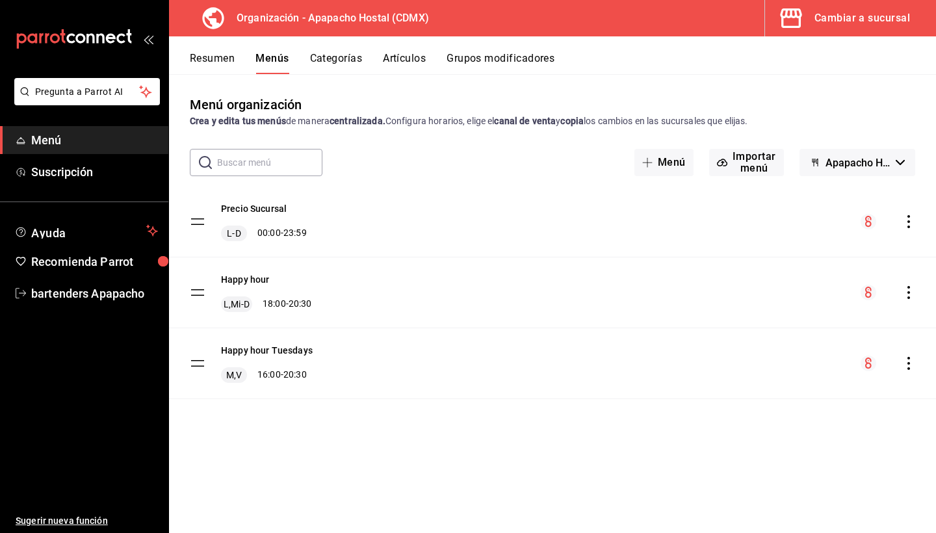
click at [908, 362] on icon "actions" at bounding box center [908, 363] width 3 height 13
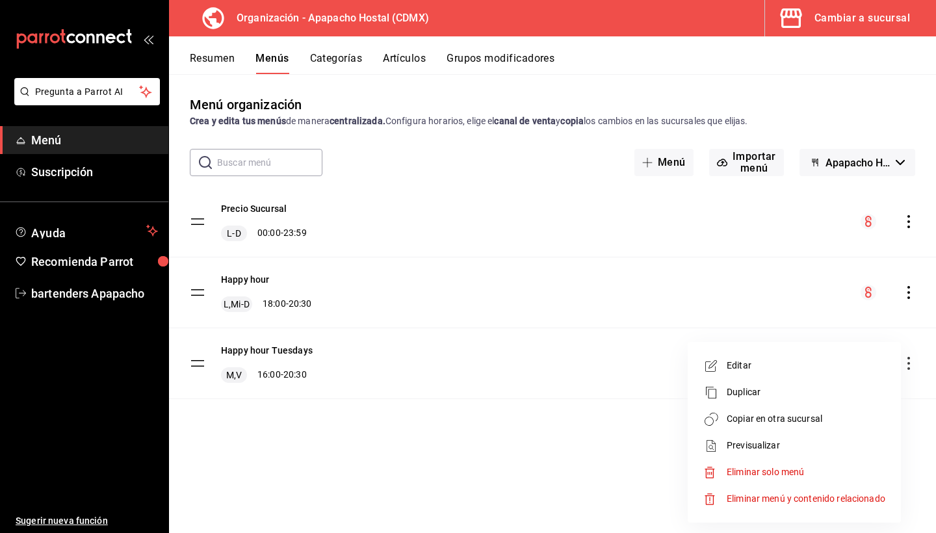
click at [754, 412] on span "Copiar en otra sucursal" at bounding box center [805, 419] width 159 height 14
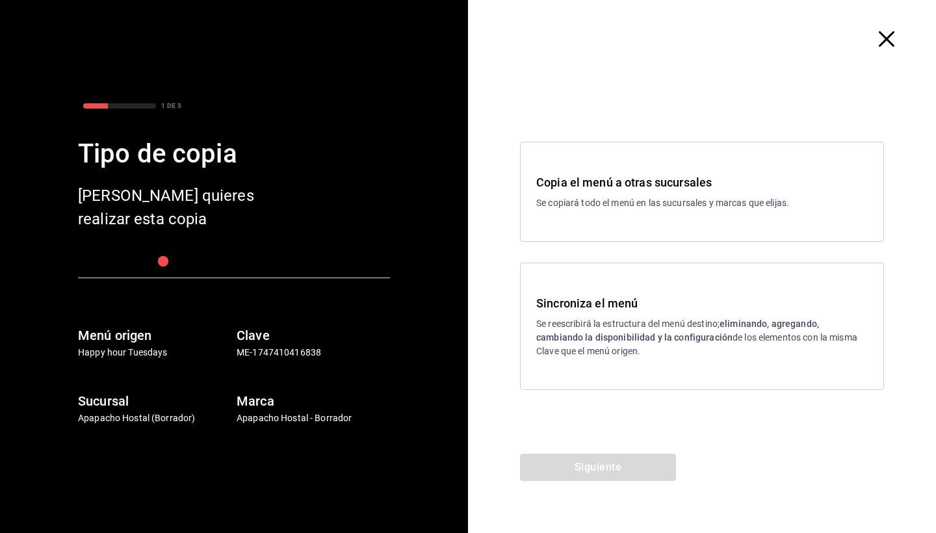
click at [608, 289] on div "Sincroniza el menú Se reescribirá la estructura del menú destino; eliminando, a…" at bounding box center [702, 325] width 364 height 127
click at [615, 467] on button "Siguiente" at bounding box center [598, 467] width 156 height 27
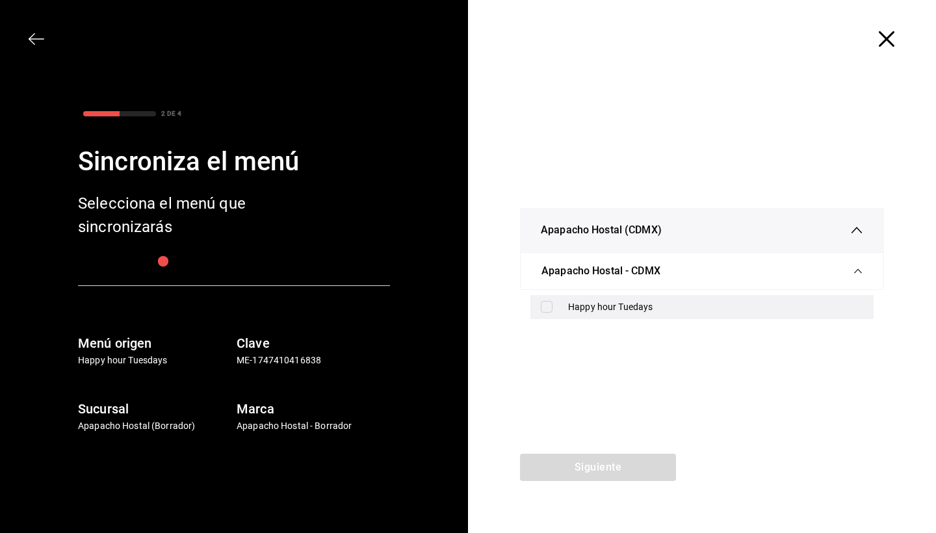
click at [602, 306] on div "Happy hour Tuedays" at bounding box center [715, 307] width 295 height 14
checkbox input "true"
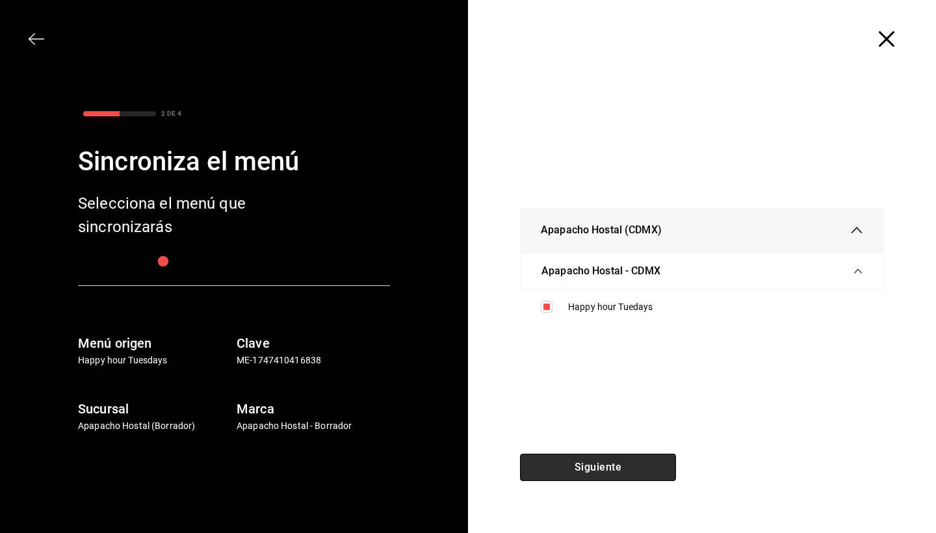
click at [589, 467] on button "Siguiente" at bounding box center [598, 467] width 156 height 27
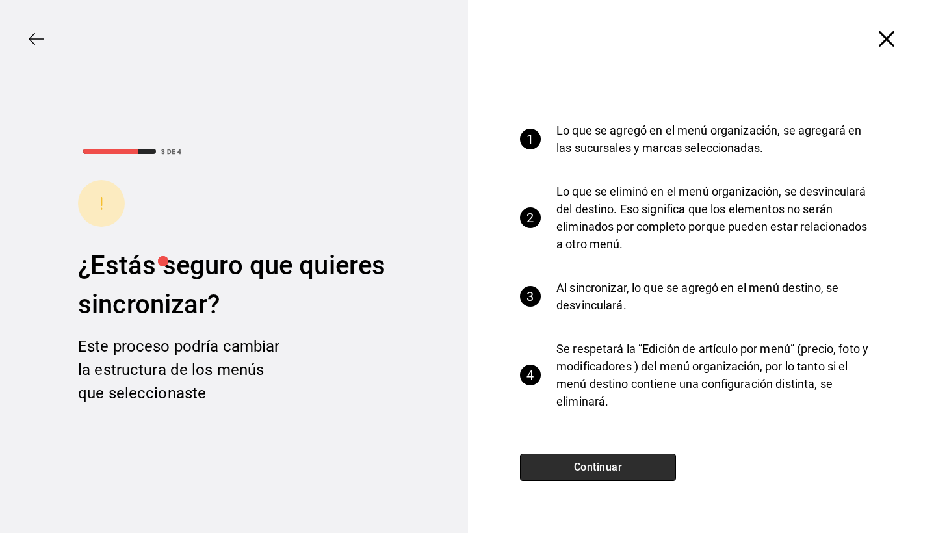
click at [583, 467] on button "Continuar" at bounding box center [598, 467] width 156 height 27
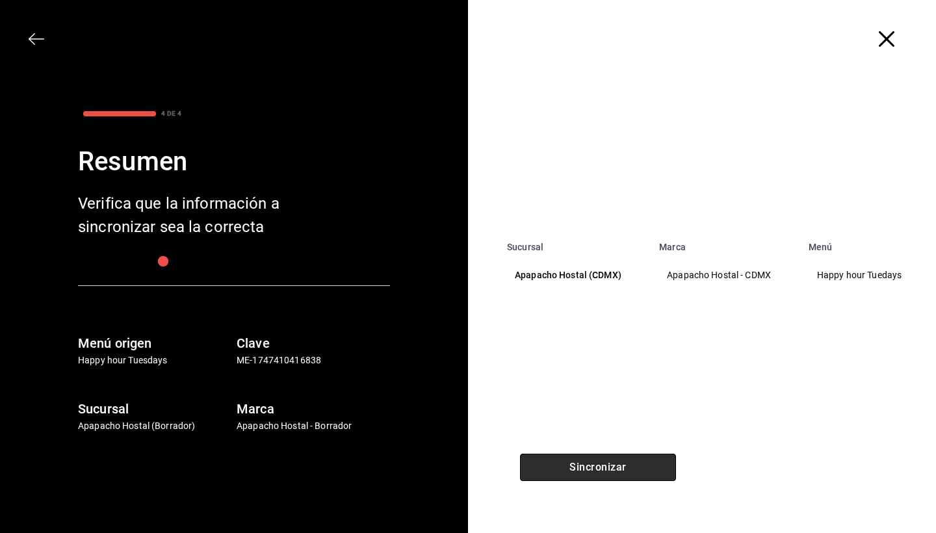
click at [611, 465] on button "Sincronizar" at bounding box center [598, 467] width 156 height 27
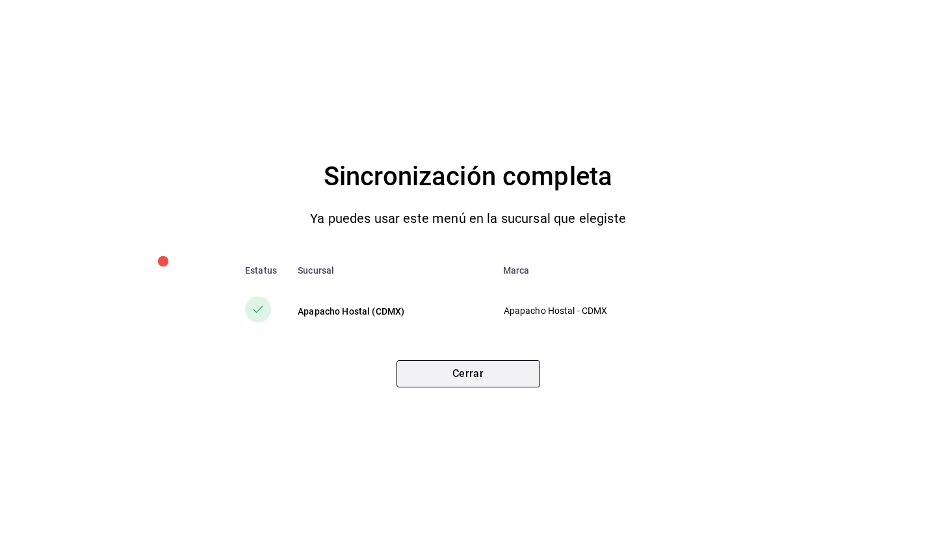
click at [493, 376] on button "Cerrar" at bounding box center [468, 373] width 144 height 27
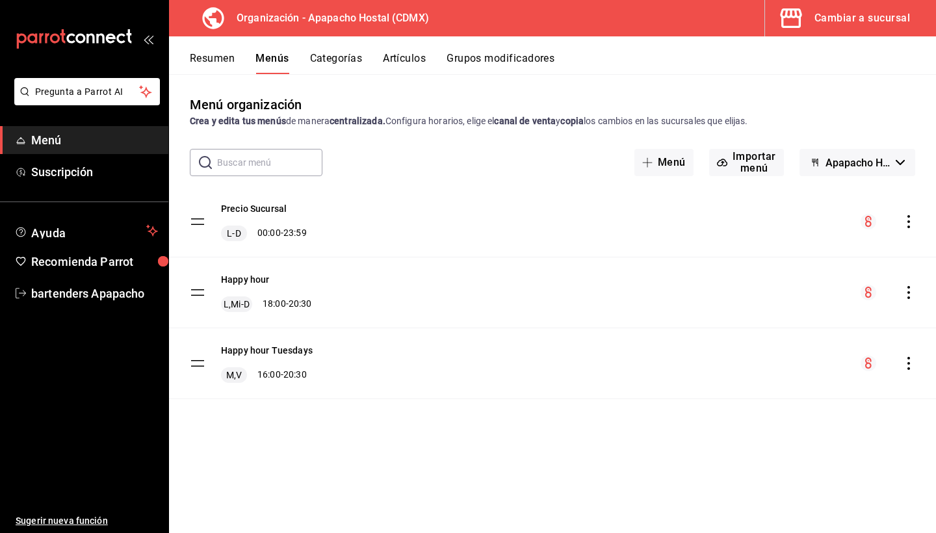
click at [343, 59] on button "Categorías" at bounding box center [336, 63] width 53 height 22
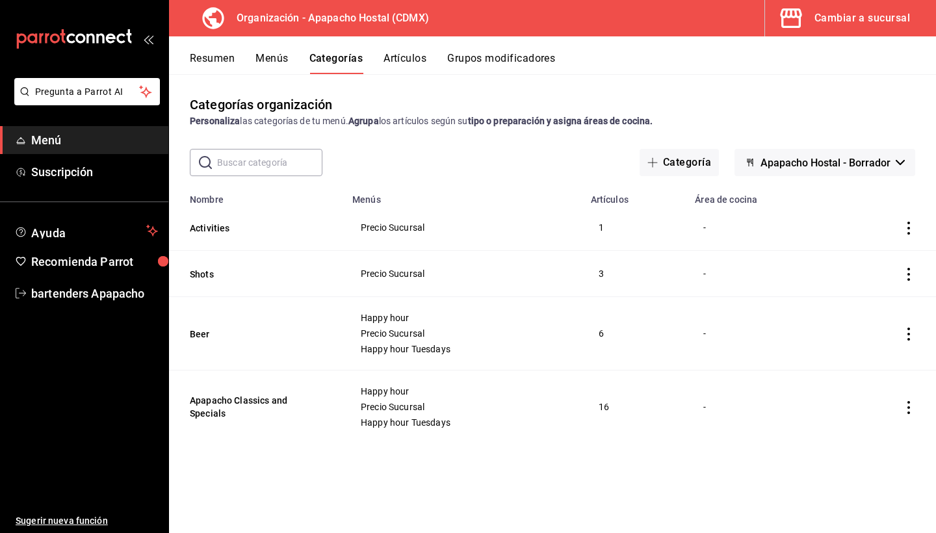
click at [904, 275] on icon "actions" at bounding box center [908, 274] width 13 height 13
click at [906, 227] on div at bounding box center [468, 266] width 936 height 533
click at [911, 227] on icon "actions" at bounding box center [908, 228] width 13 height 13
click at [860, 229] on div at bounding box center [468, 266] width 936 height 533
click at [402, 57] on button "Artículos" at bounding box center [404, 63] width 43 height 22
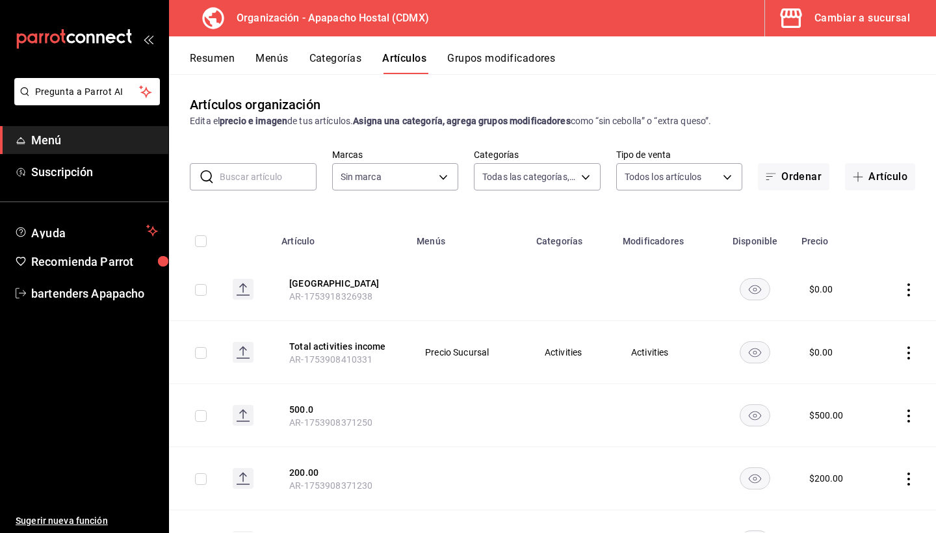
type input "dc1d84dd-acee-4efd-bf1d-fd26439c5cb6,f10f51d4-50f1-4b1d-a64c-36c06b8226a3,51895…"
type input "ce728c6a-ecf6-4bfa-bdac-c1d4b3a3a001"
click at [907, 291] on icon "actions" at bounding box center [908, 289] width 13 height 13
click at [882, 250] on div at bounding box center [468, 266] width 936 height 533
click at [468, 58] on button "Grupos modificadores" at bounding box center [501, 63] width 108 height 22
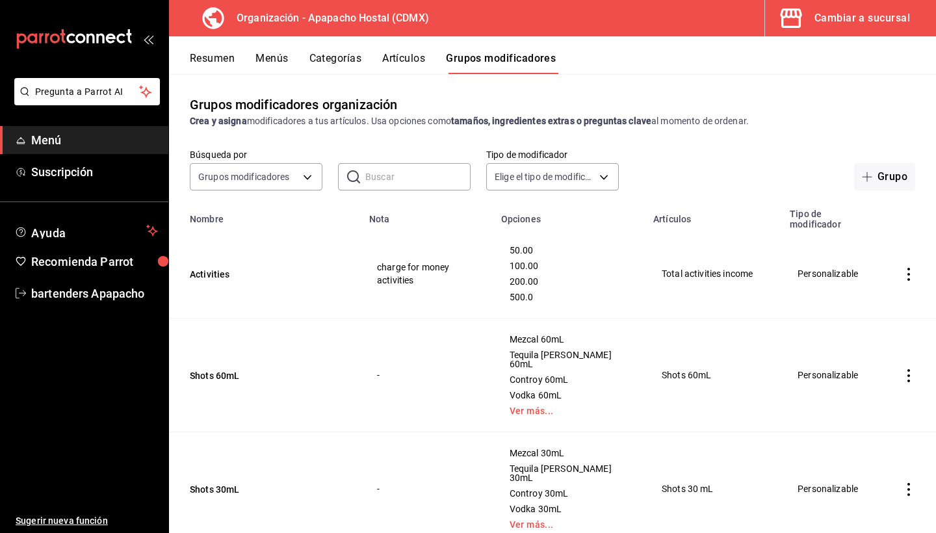
click at [397, 58] on button "Artículos" at bounding box center [403, 63] width 43 height 22
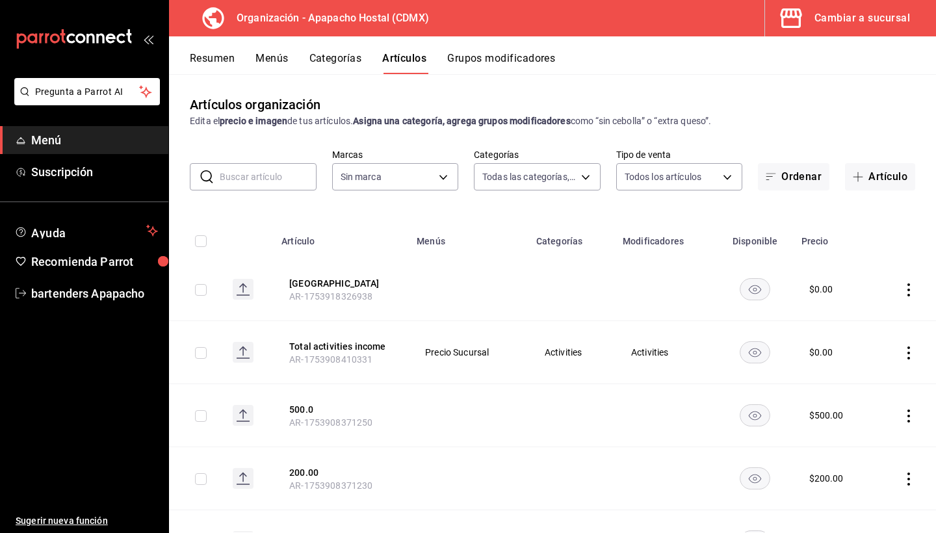
type input "dc1d84dd-acee-4efd-bf1d-fd26439c5cb6,f10f51d4-50f1-4b1d-a64c-36c06b8226a3,51895…"
type input "ce728c6a-ecf6-4bfa-bdac-c1d4b3a3a001"
click at [217, 60] on button "Resumen" at bounding box center [212, 63] width 45 height 22
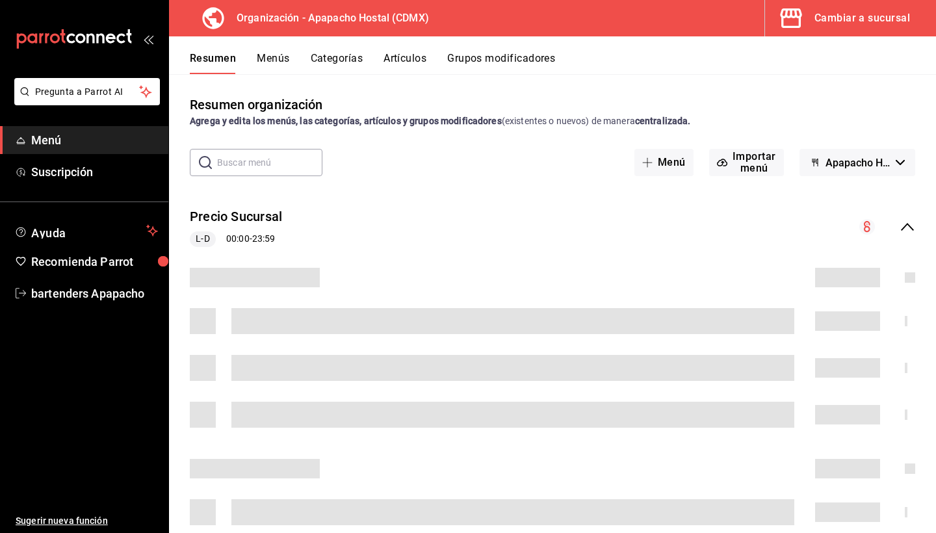
click at [271, 60] on button "Menús" at bounding box center [273, 63] width 32 height 22
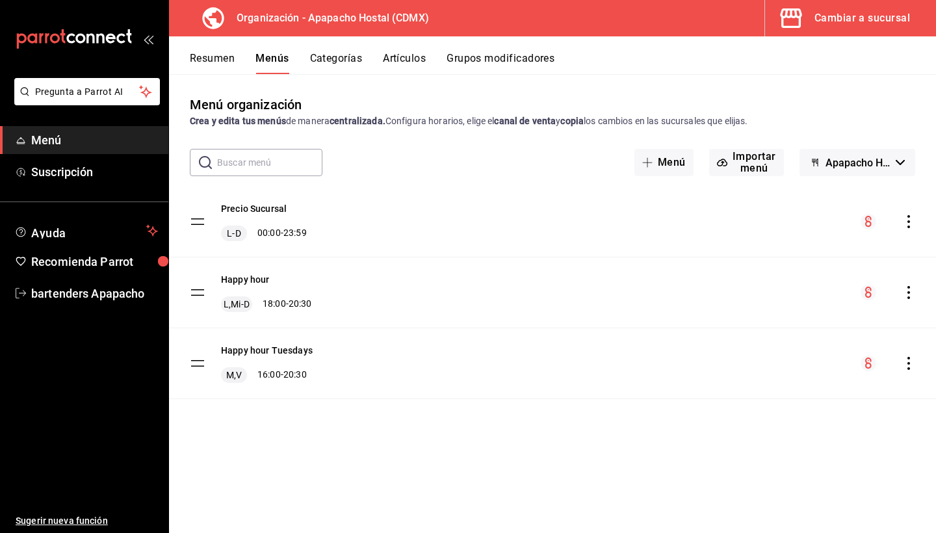
click at [401, 58] on button "Artículos" at bounding box center [404, 63] width 43 height 22
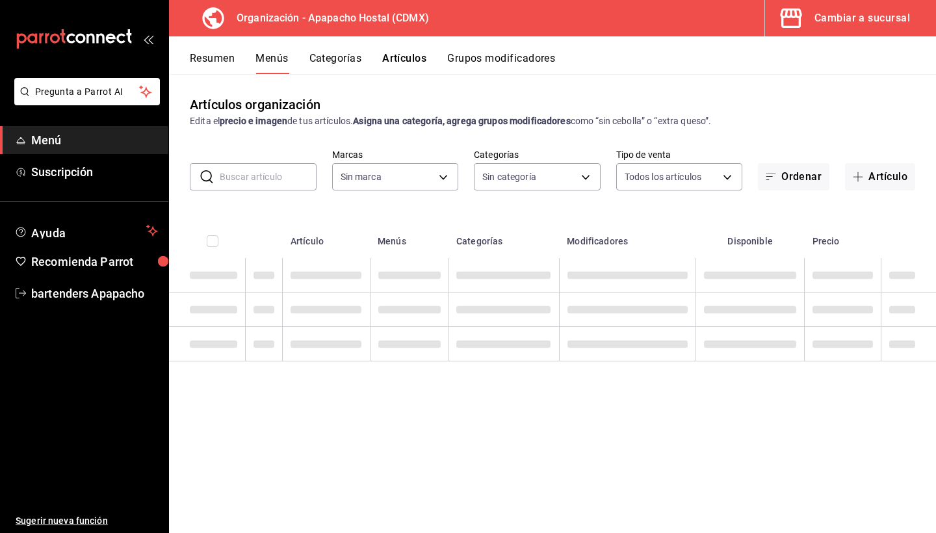
type input "dc1d84dd-acee-4efd-bf1d-fd26439c5cb6,f10f51d4-50f1-4b1d-a64c-36c06b8226a3,51895…"
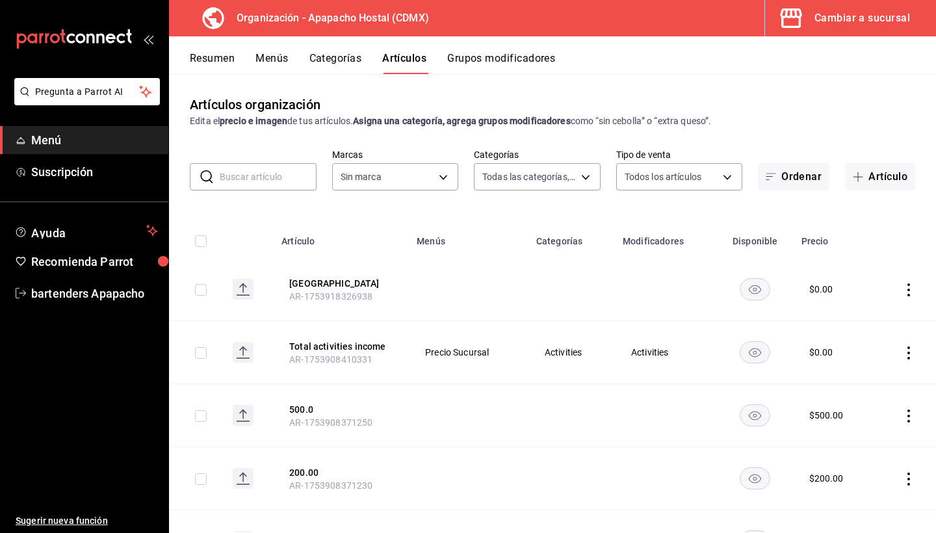
type input "ce728c6a-ecf6-4bfa-bdac-c1d4b3a3a001"
click at [479, 58] on button "Grupos modificadores" at bounding box center [501, 63] width 108 height 22
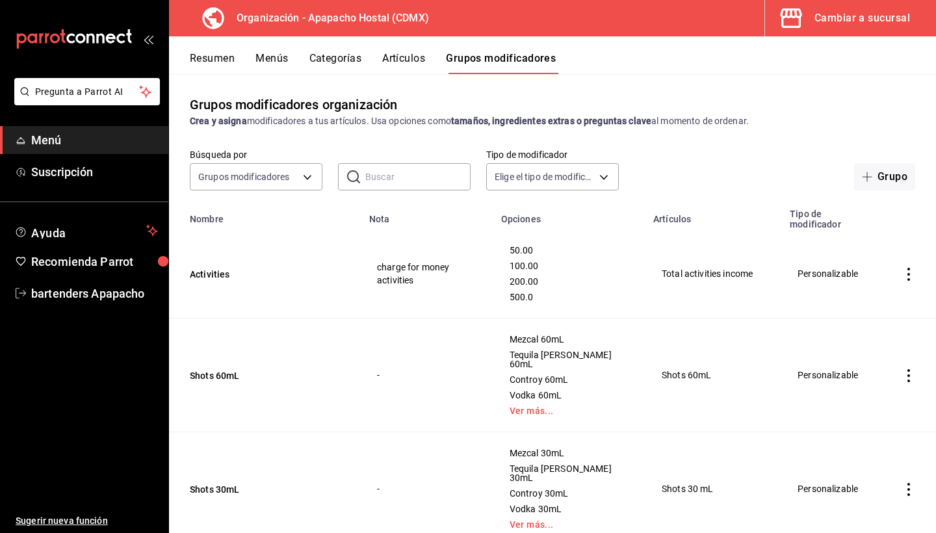
click at [906, 268] on icon "actions" at bounding box center [908, 274] width 13 height 13
click at [877, 290] on span "Editar" at bounding box center [869, 294] width 34 height 14
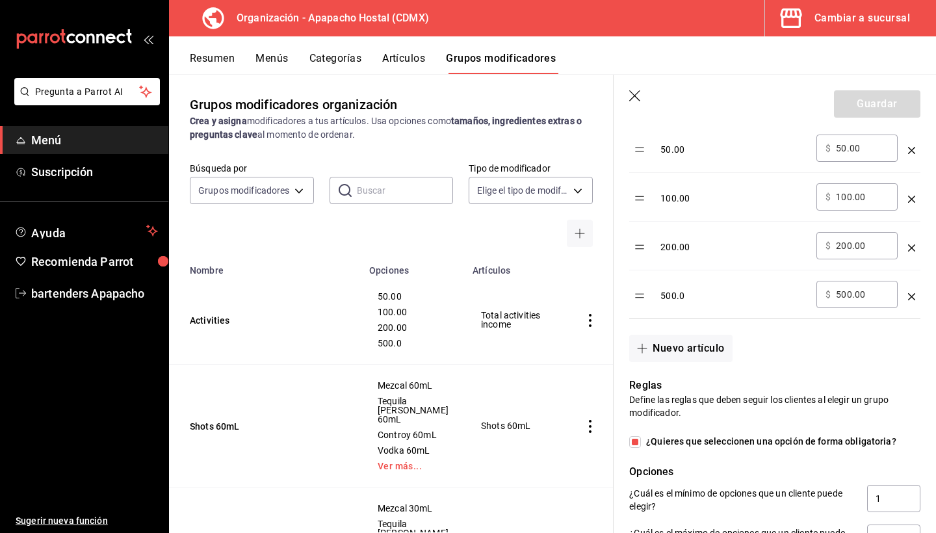
scroll to position [479, 0]
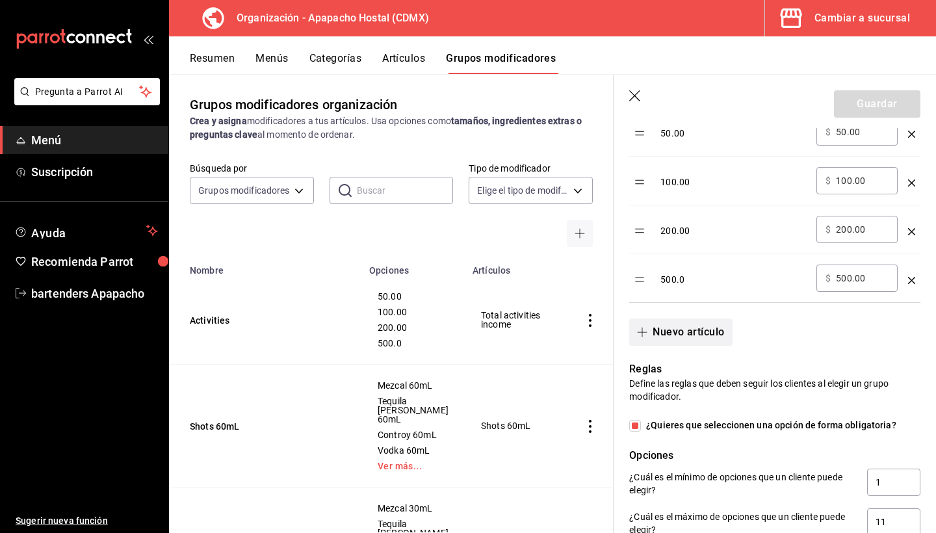
click at [686, 334] on button "Nuevo artículo" at bounding box center [680, 331] width 103 height 27
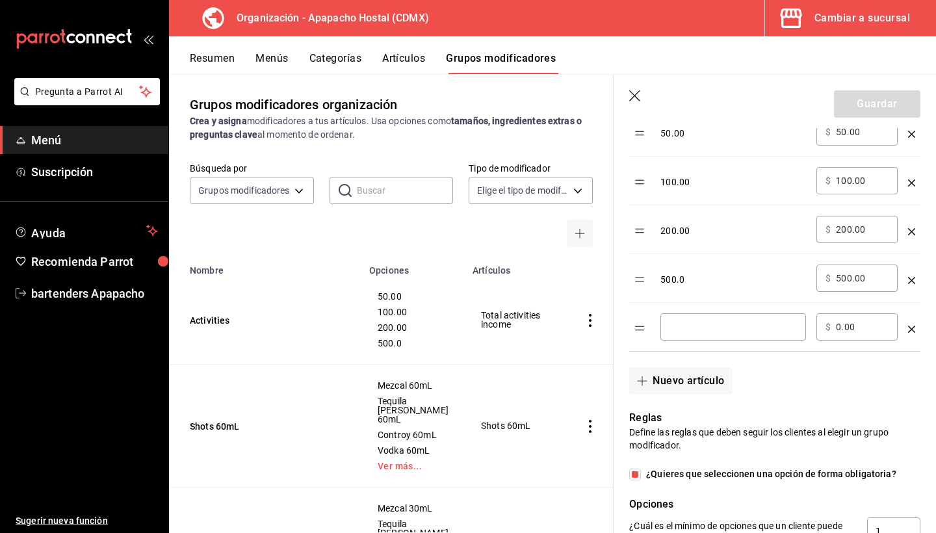
click at [690, 329] on input "optionsTable" at bounding box center [732, 326] width 127 height 13
type input "20.00"
click at [839, 326] on input "0.00" at bounding box center [862, 326] width 53 height 13
type input "20.00"
click at [884, 387] on div "Nuevo artículo" at bounding box center [766, 372] width 307 height 43
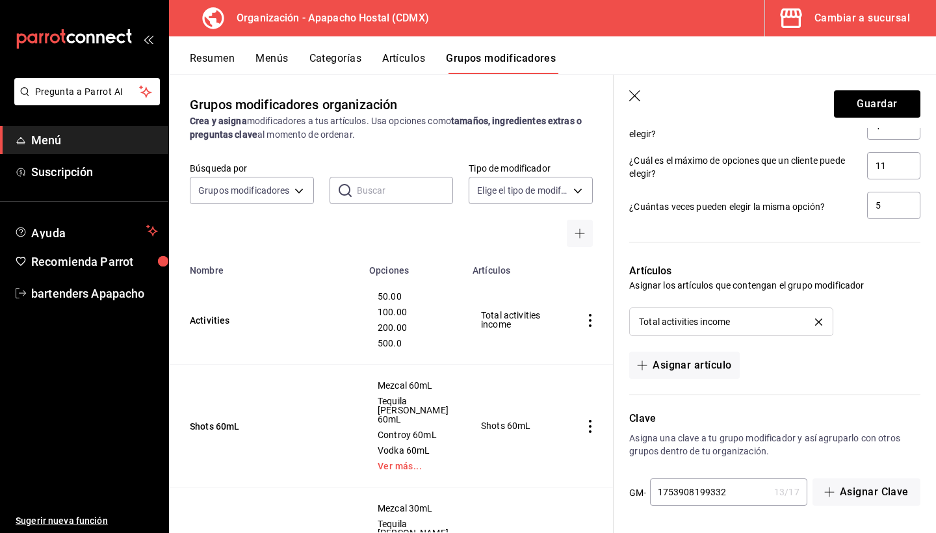
scroll to position [0, 0]
click at [873, 97] on button "Guardar" at bounding box center [877, 103] width 86 height 27
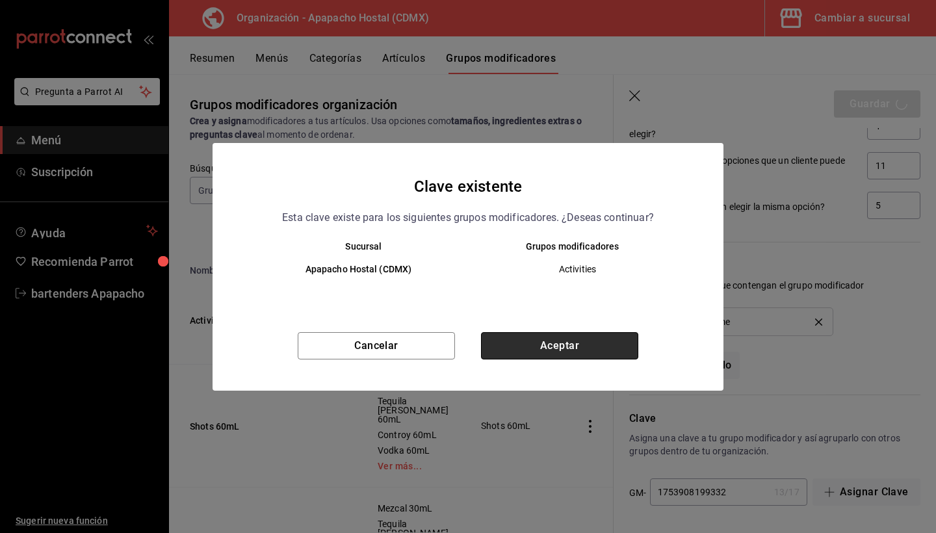
click at [559, 348] on button "Aceptar" at bounding box center [559, 345] width 157 height 27
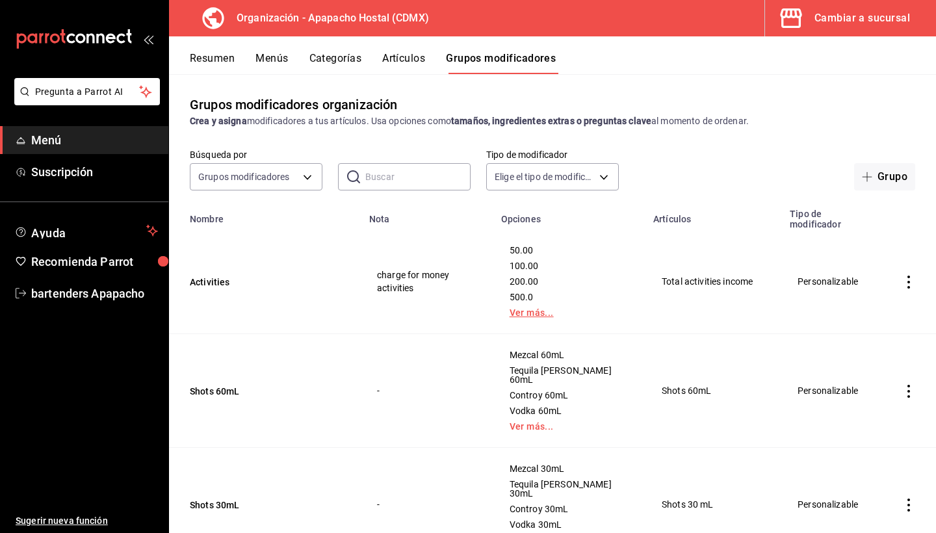
click at [539, 308] on link "Ver más..." at bounding box center [569, 312] width 120 height 9
click at [272, 58] on button "Menús" at bounding box center [271, 63] width 32 height 22
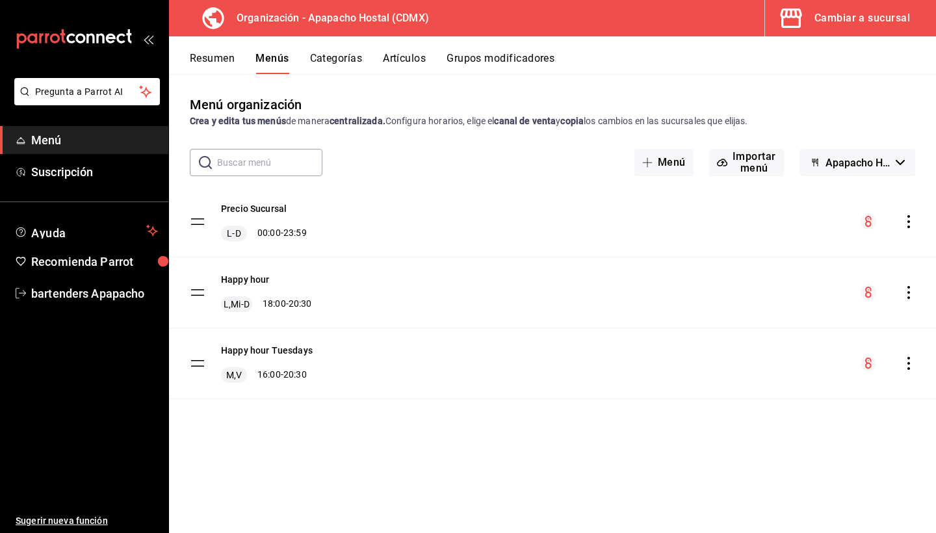
click at [908, 216] on icon "actions" at bounding box center [908, 221] width 3 height 13
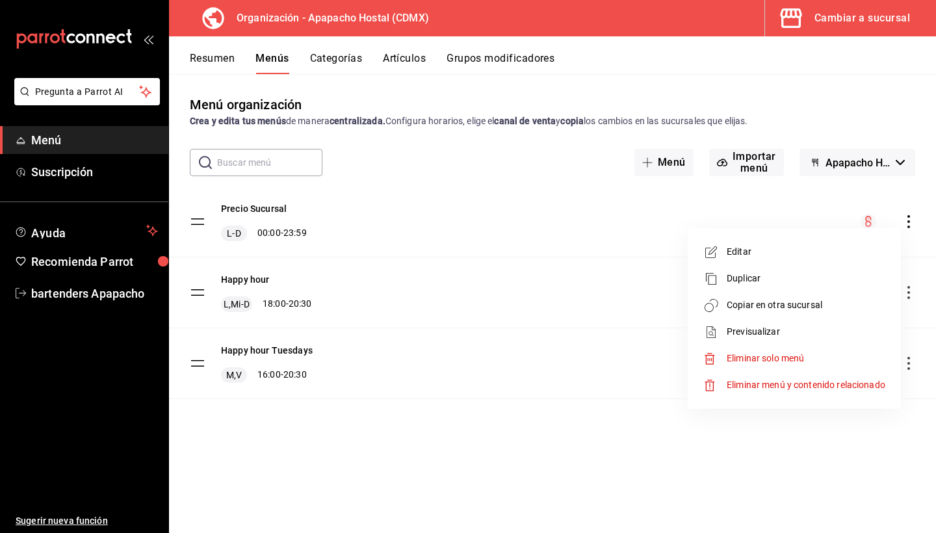
click at [769, 301] on span "Copiar en otra sucursal" at bounding box center [805, 305] width 159 height 14
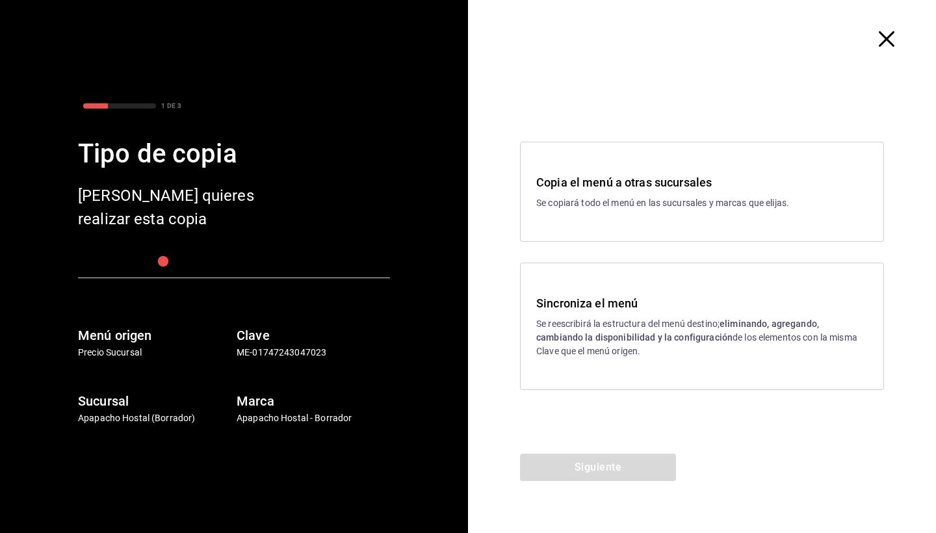
click at [640, 304] on h3 "Sincroniza el menú" at bounding box center [701, 303] width 331 height 18
click at [600, 462] on button "Siguiente" at bounding box center [598, 467] width 156 height 27
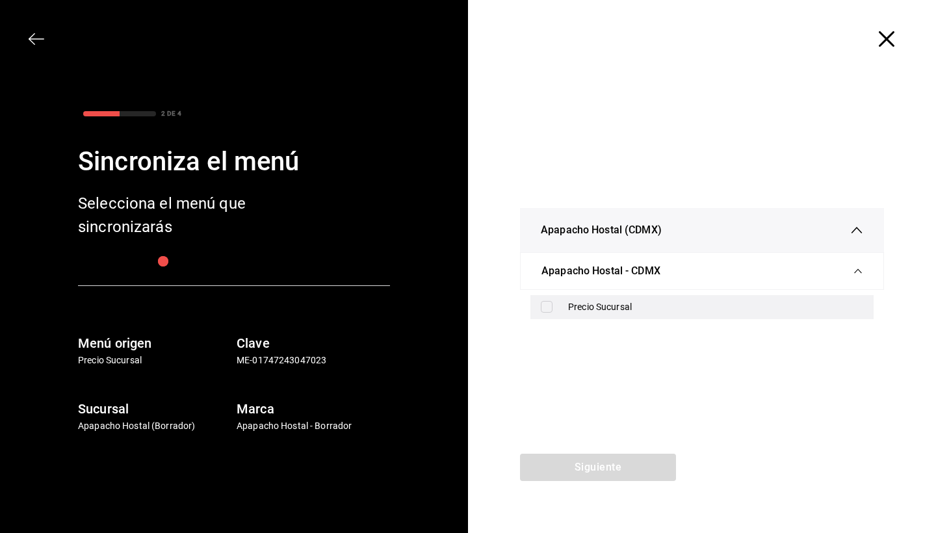
click at [543, 307] on input "checkbox" at bounding box center [547, 307] width 12 height 12
checkbox input "true"
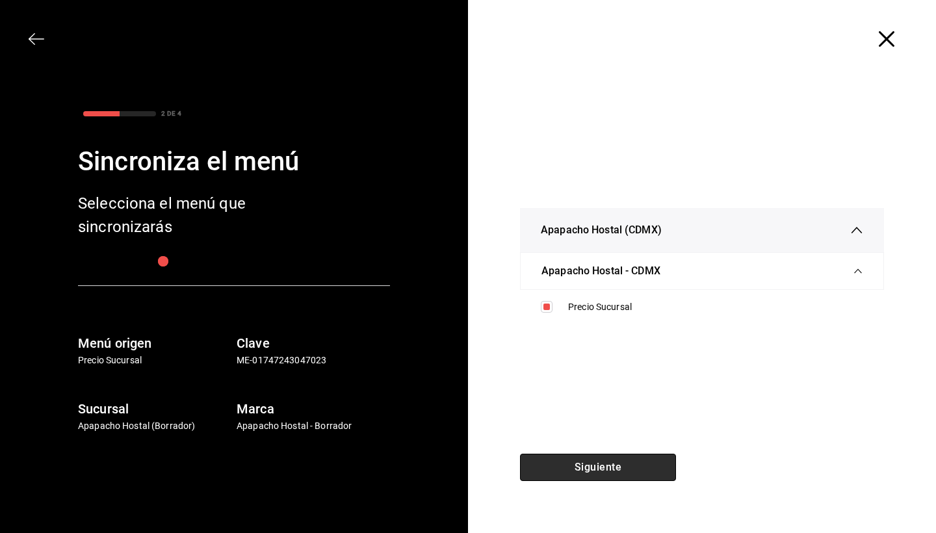
click at [591, 472] on button "Siguiente" at bounding box center [598, 467] width 156 height 27
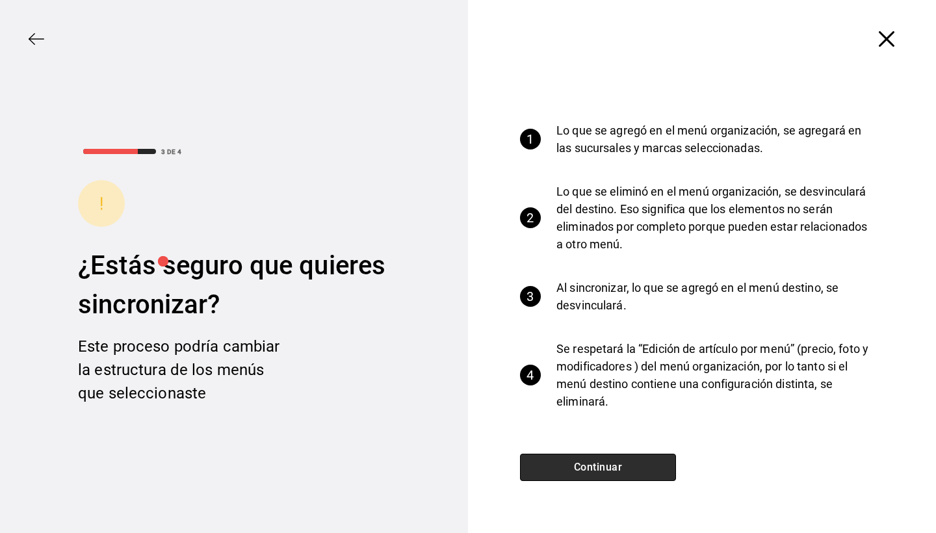
click at [567, 470] on button "Continuar" at bounding box center [598, 467] width 156 height 27
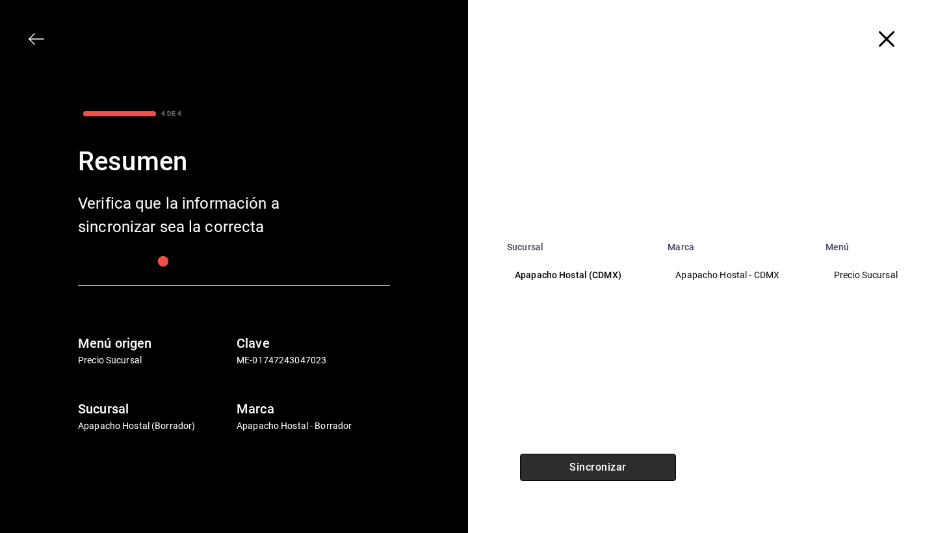
click at [607, 467] on button "Sincronizar" at bounding box center [598, 467] width 156 height 27
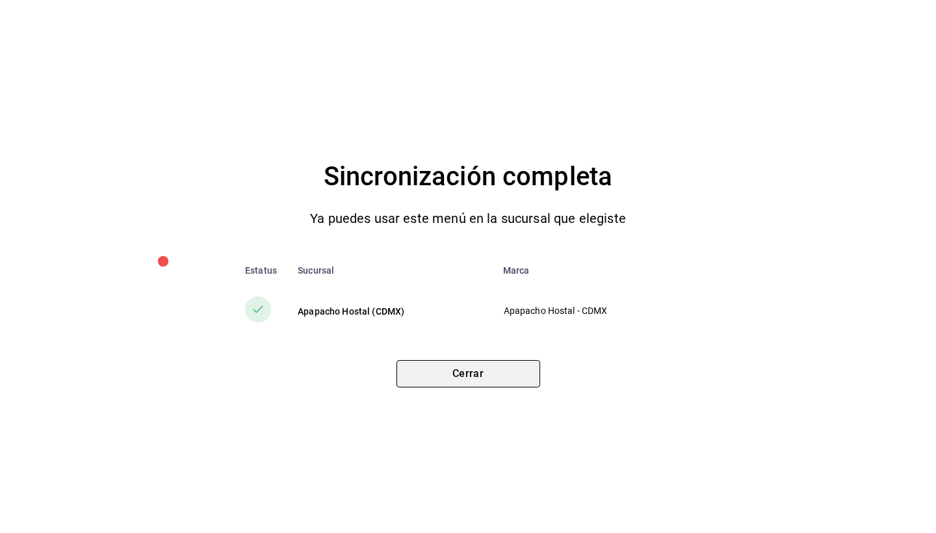
click at [506, 382] on button "Cerrar" at bounding box center [468, 373] width 144 height 27
